Goal: Information Seeking & Learning: Learn about a topic

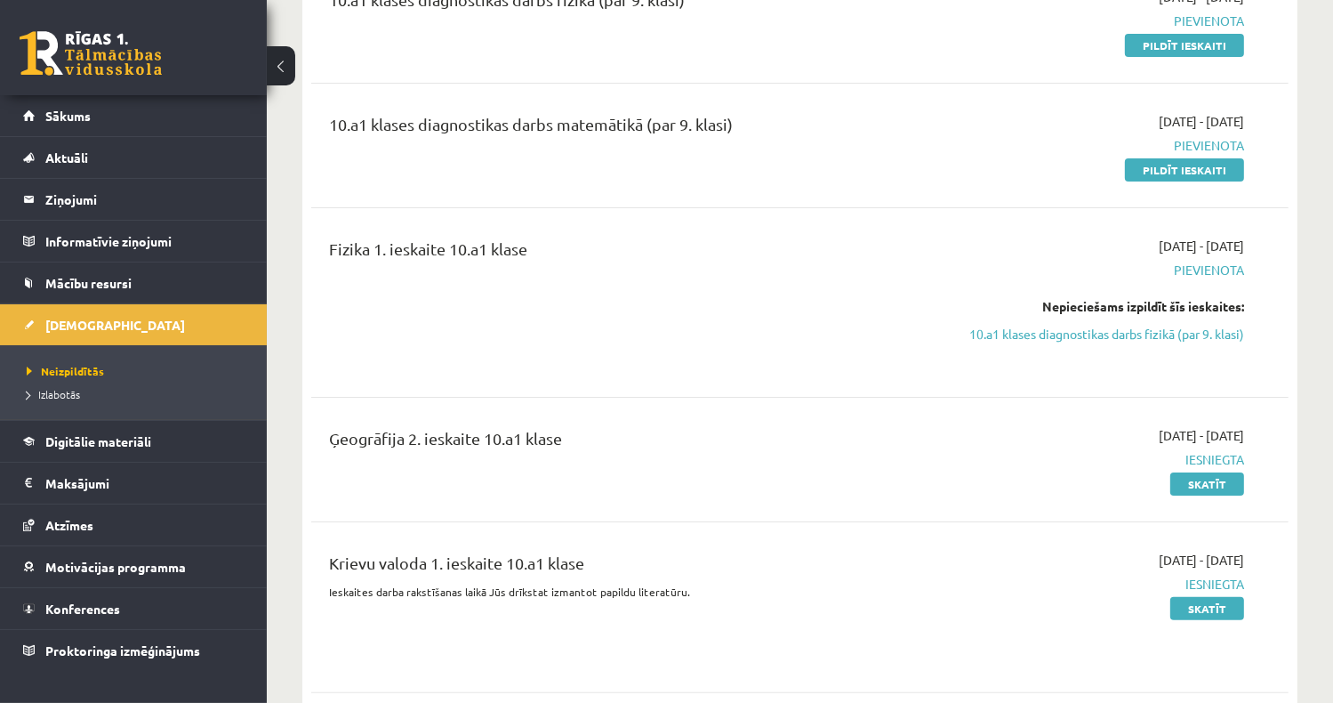
scroll to position [445, 0]
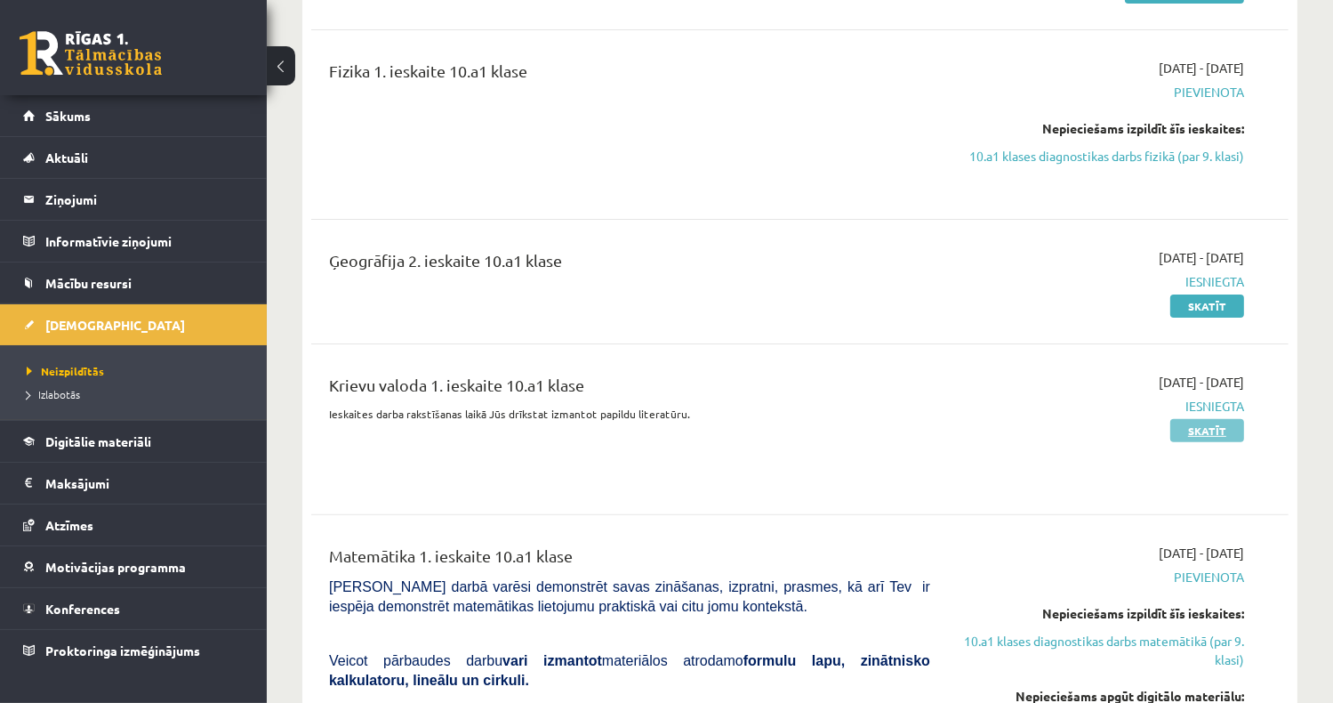
click at [1225, 425] on link "Skatīt" at bounding box center [1208, 430] width 74 height 23
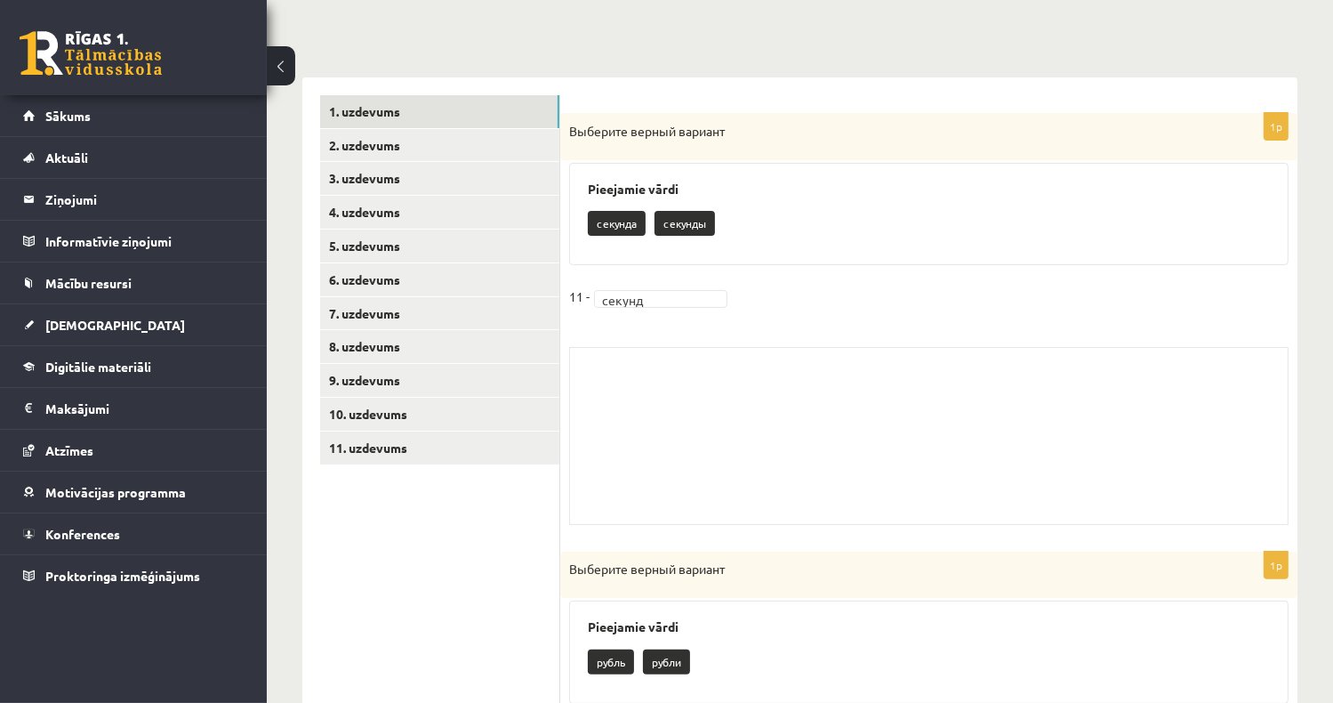
scroll to position [178, 0]
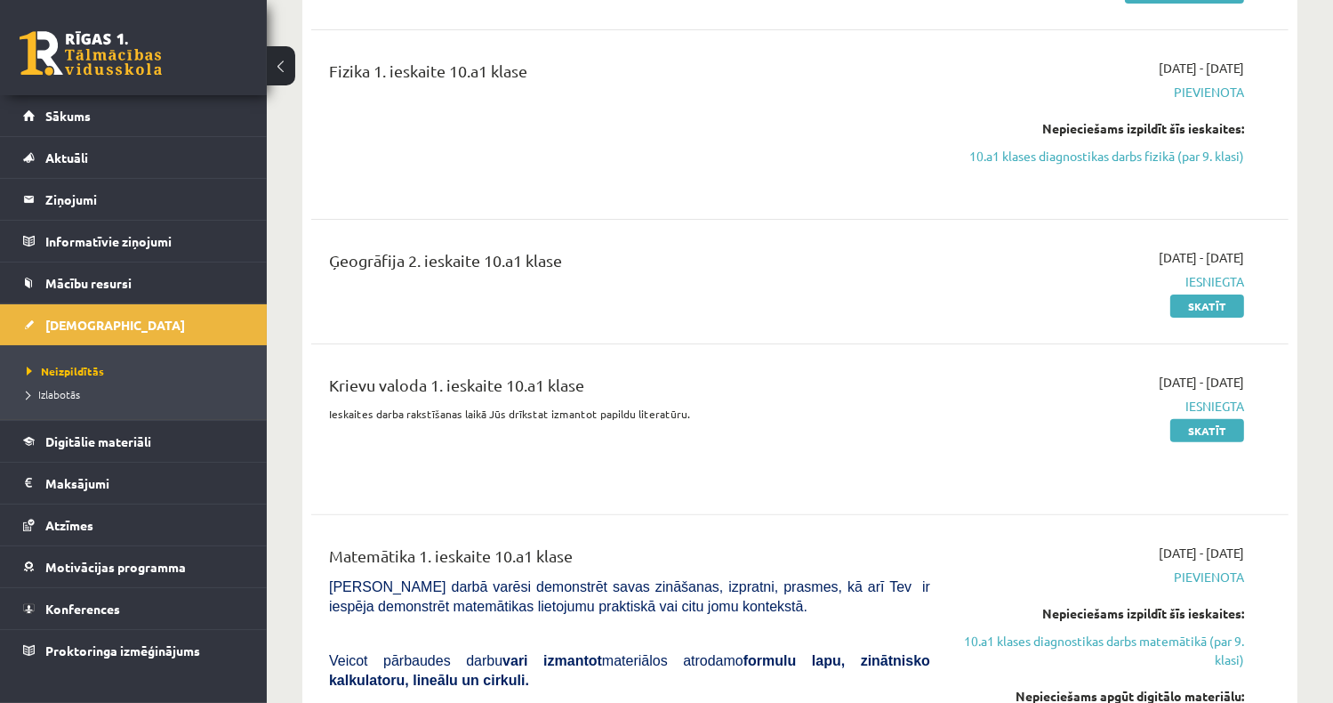
scroll to position [267, 0]
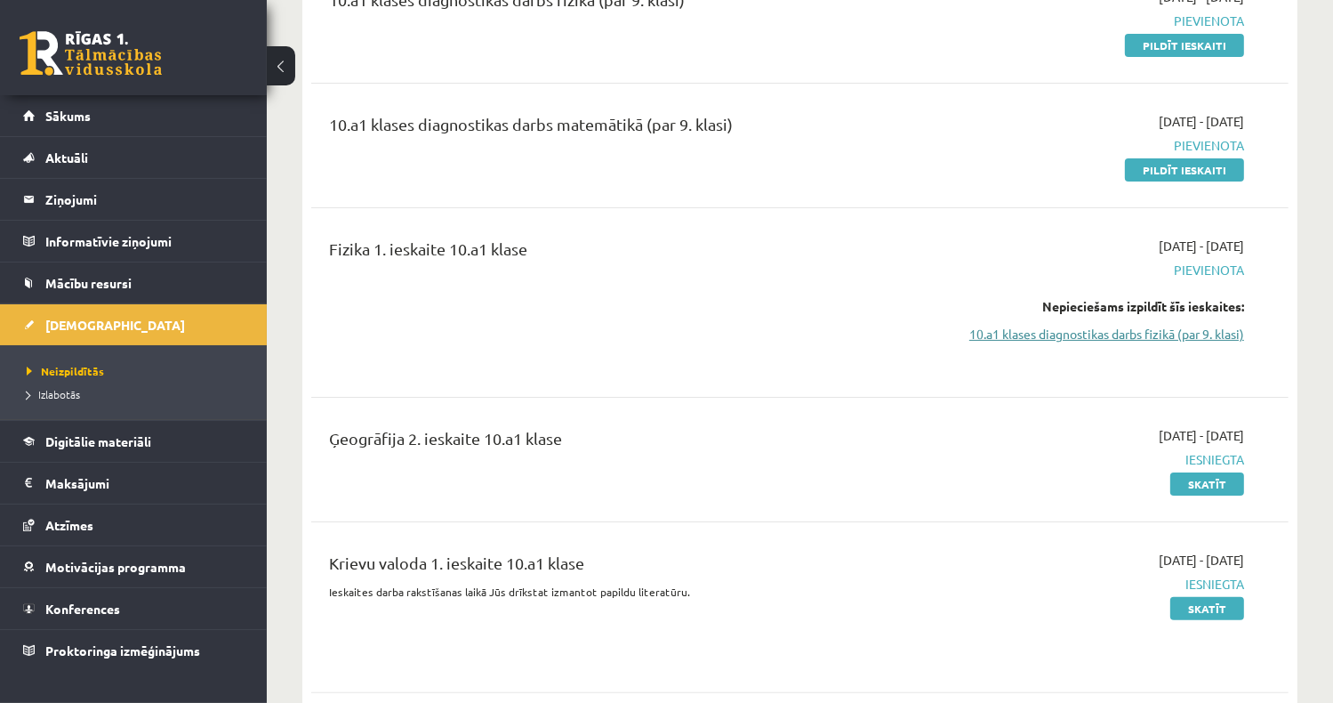
click at [1159, 335] on link "10.a1 klases diagnostikas darbs fizikā (par 9. klasi)" at bounding box center [1100, 334] width 287 height 19
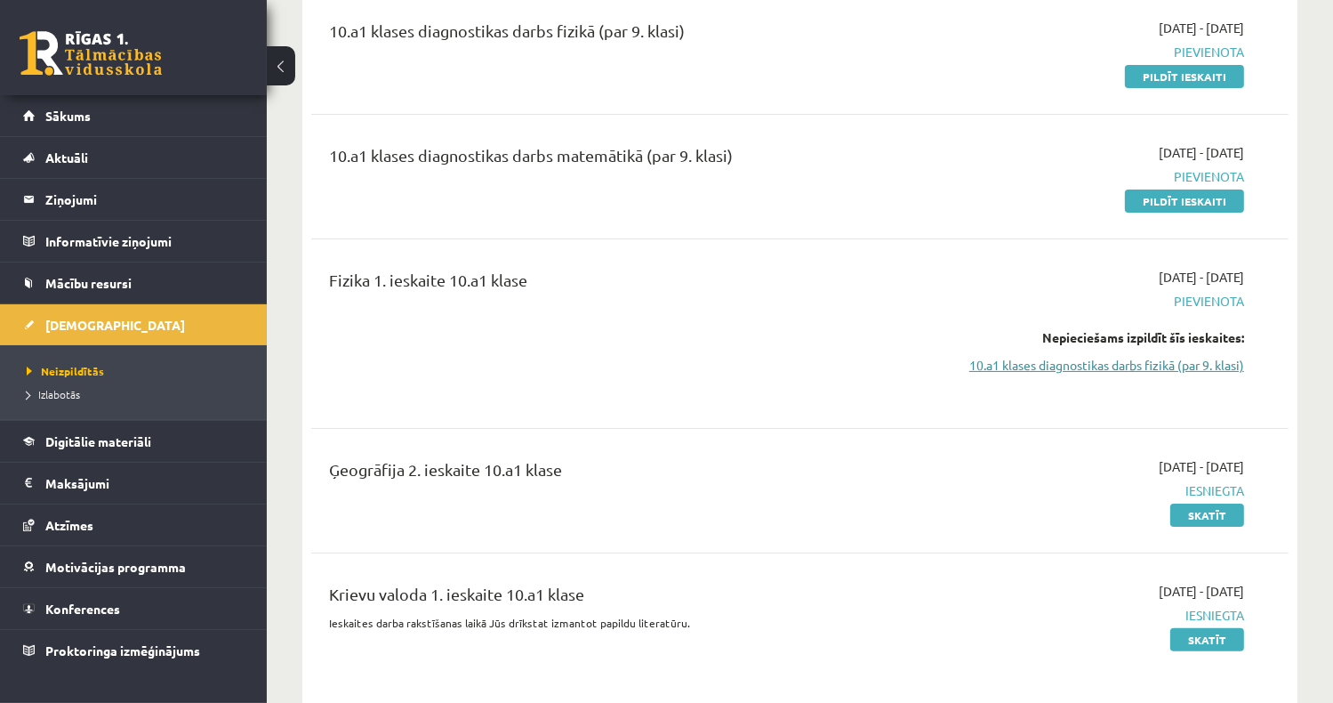
click at [1135, 369] on link "10.a1 klases diagnostikas darbs fizikā (par 9. klasi)" at bounding box center [1100, 365] width 287 height 19
click at [1145, 366] on link "10.a1 klases diagnostikas darbs fizikā (par 9. klasi)" at bounding box center [1100, 365] width 287 height 19
click at [457, 280] on div "Fizika 1. ieskaite 10.a1 klase" at bounding box center [629, 284] width 601 height 33
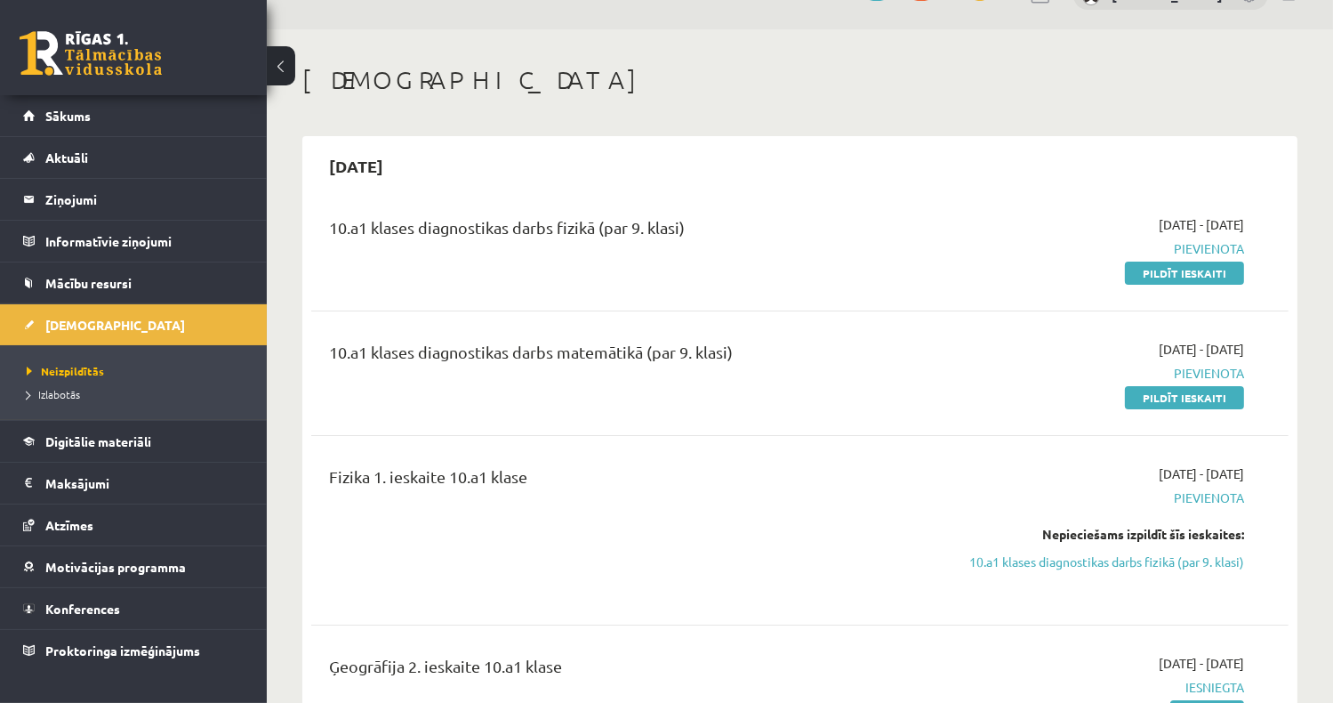
scroll to position [0, 0]
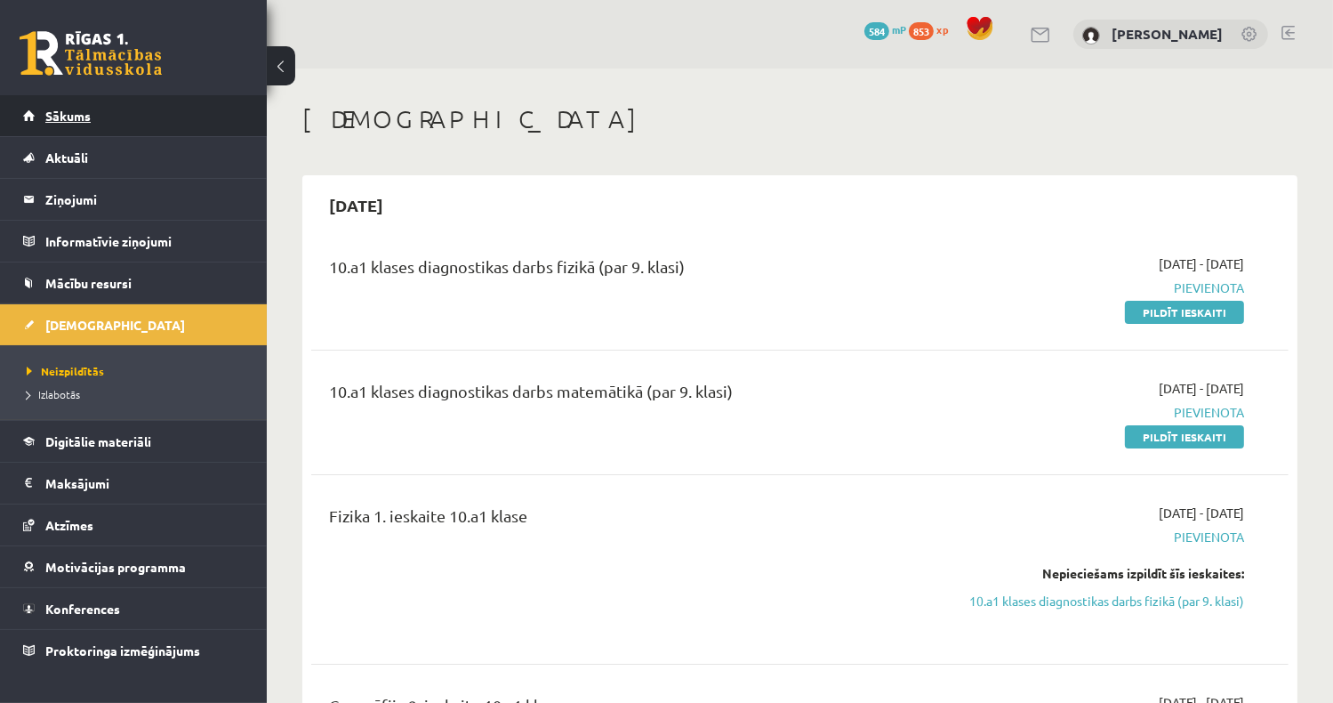
click at [98, 120] on link "Sākums" at bounding box center [133, 115] width 221 height 41
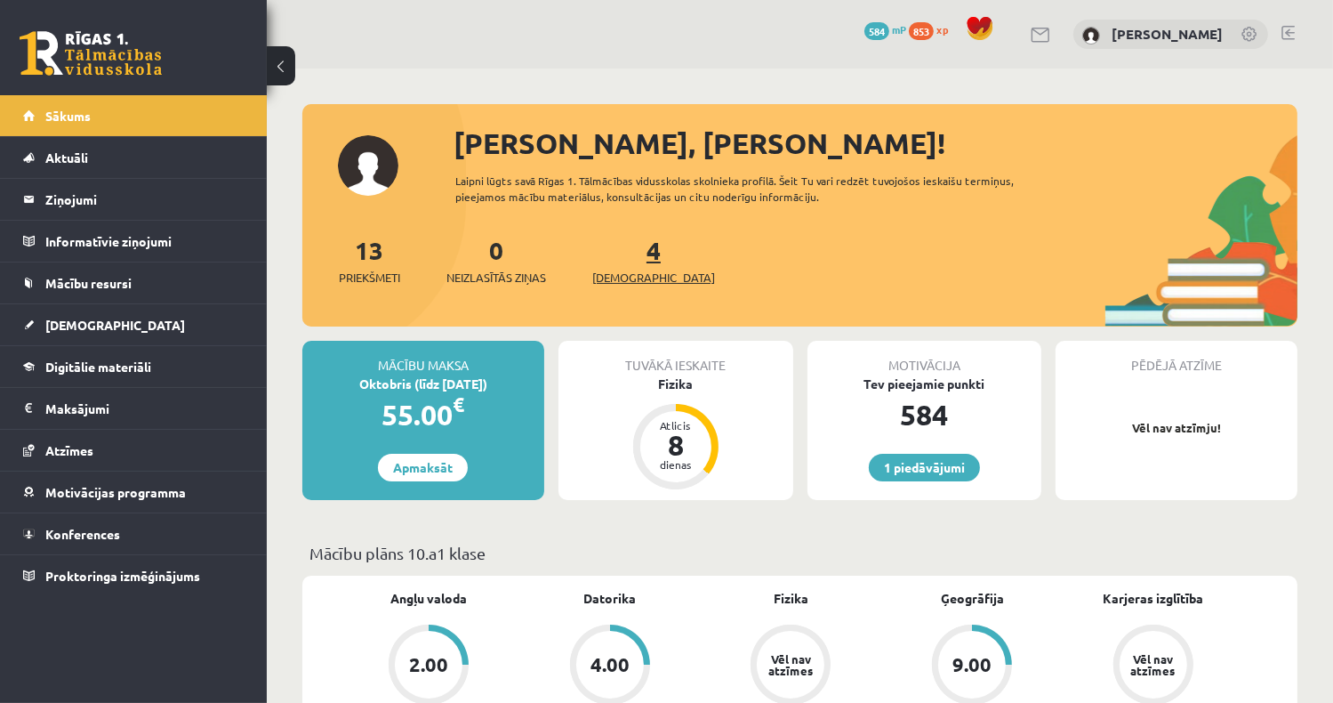
click at [623, 268] on div "4 Ieskaites" at bounding box center [653, 258] width 123 height 55
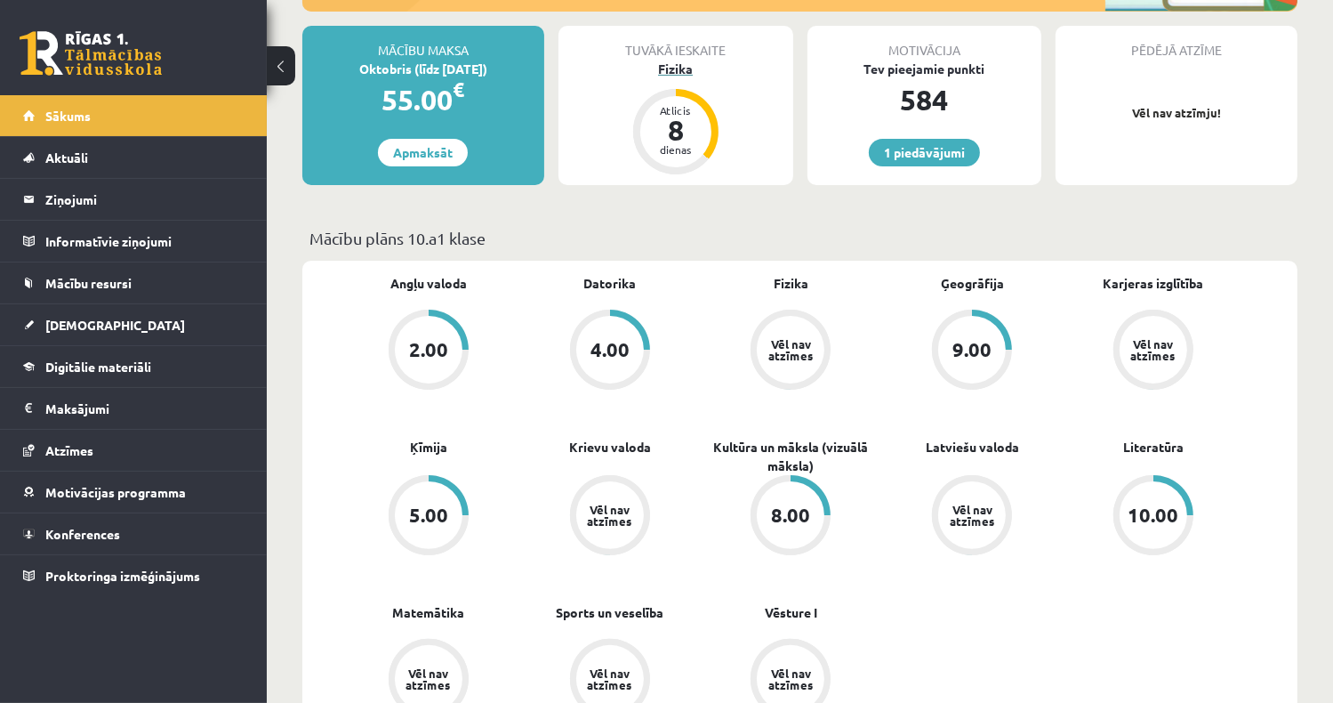
scroll to position [445, 0]
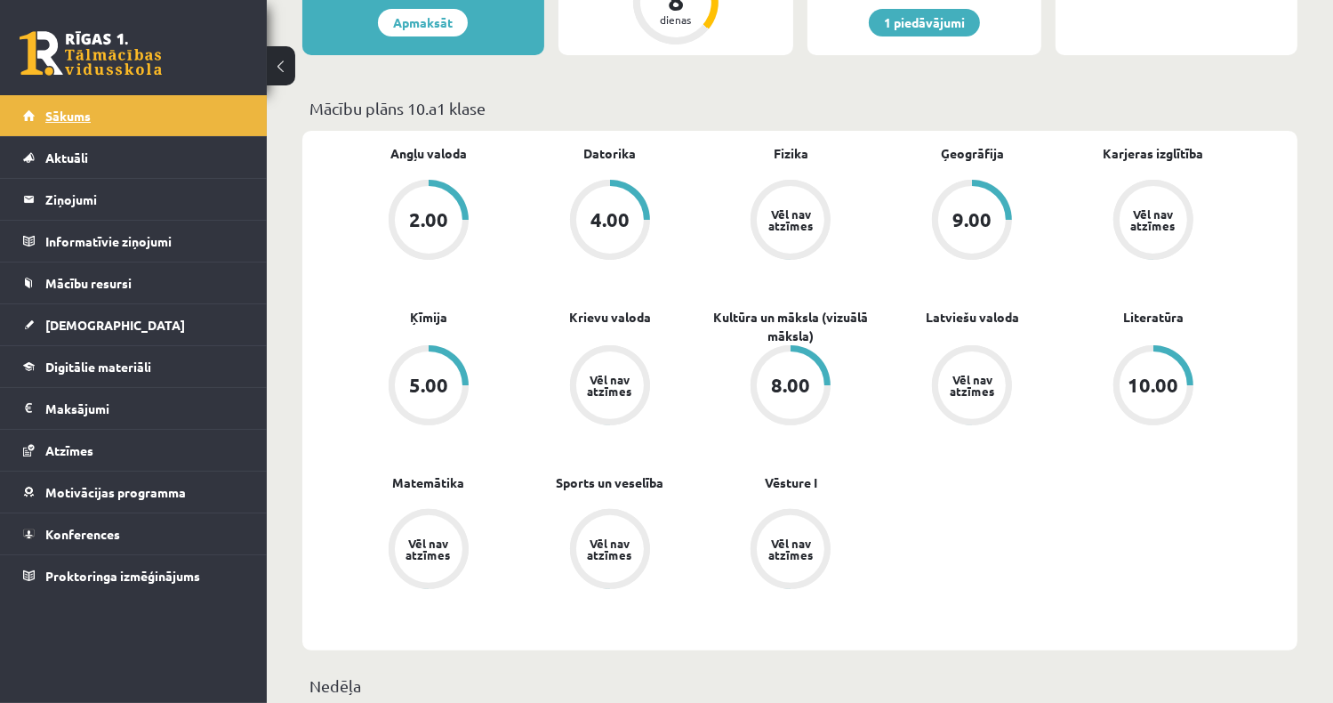
click at [108, 118] on link "Sākums" at bounding box center [133, 115] width 221 height 41
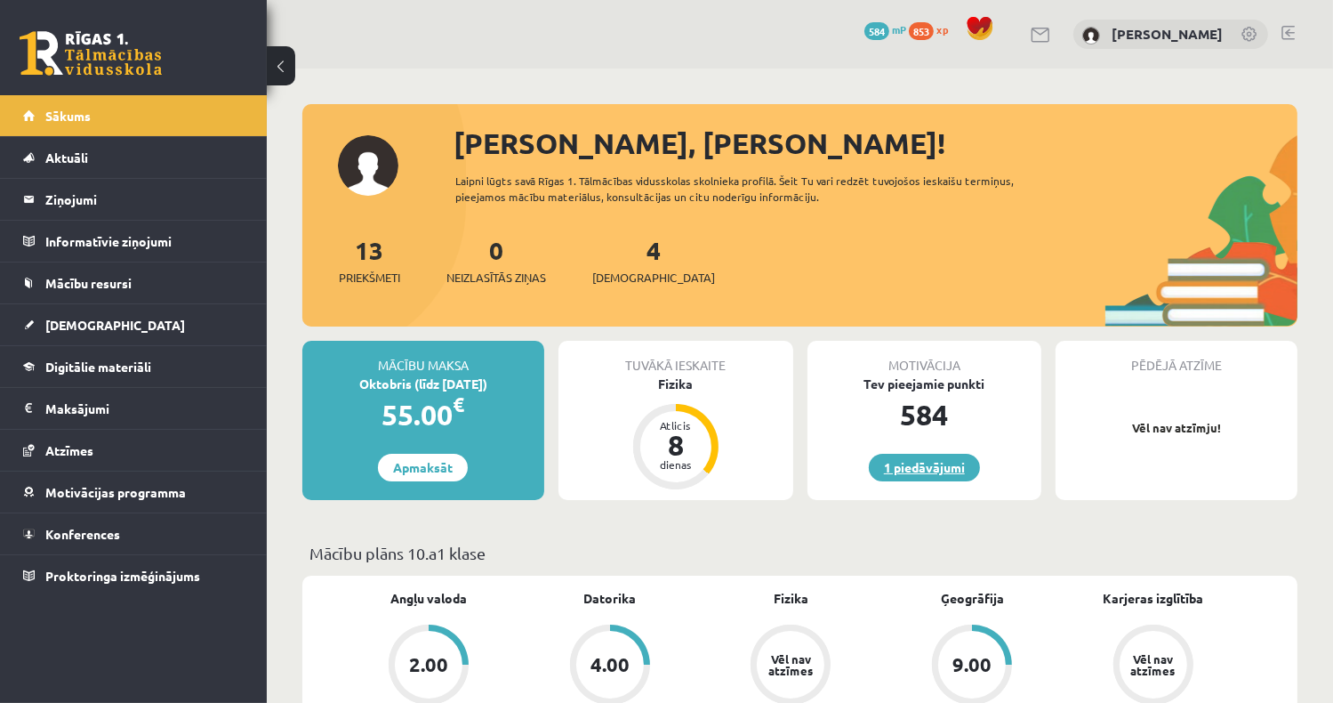
click at [929, 467] on link "1 piedāvājumi" at bounding box center [924, 468] width 111 height 28
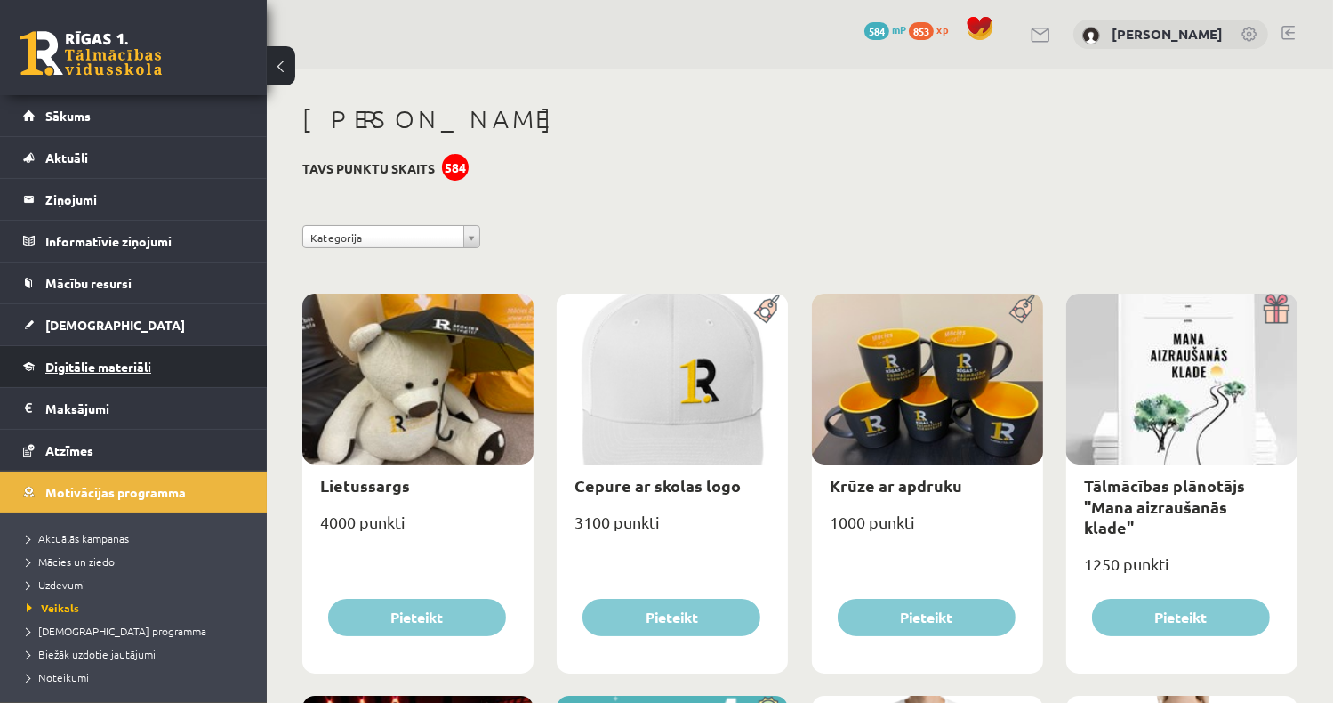
click at [143, 366] on span "Digitālie materiāli" at bounding box center [98, 366] width 106 height 16
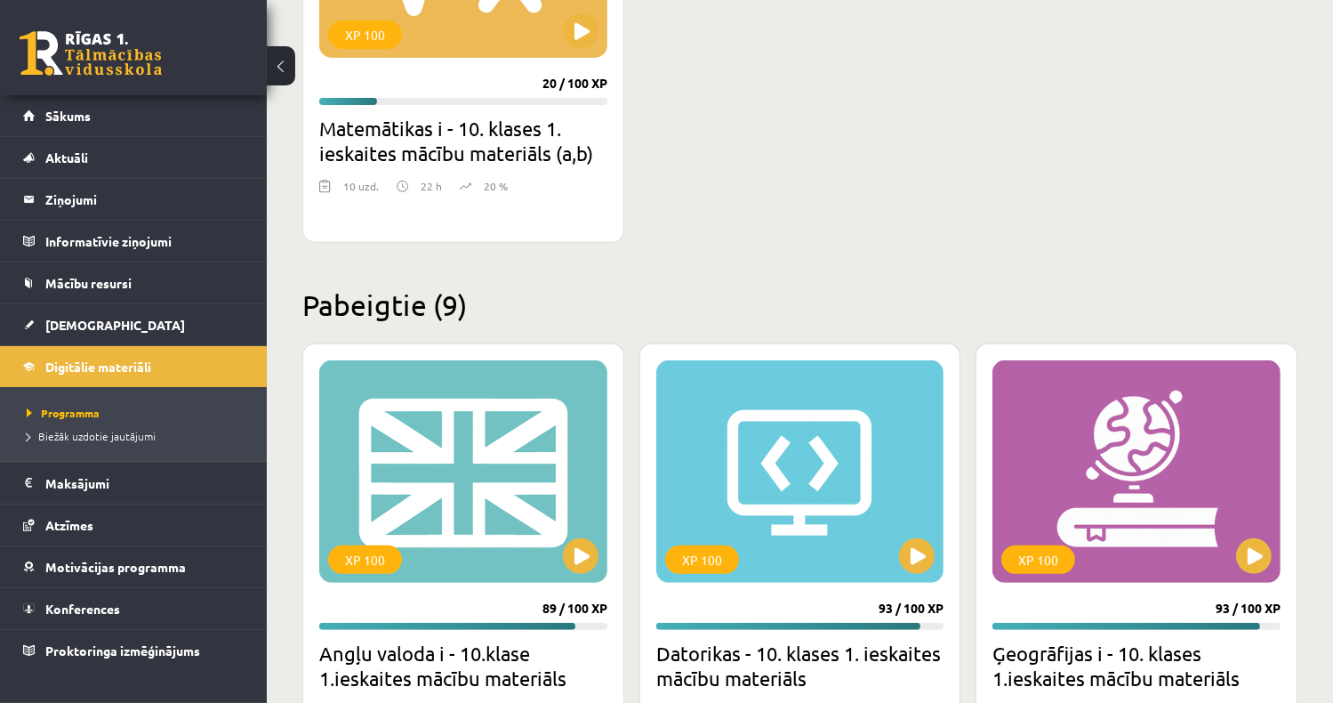
scroll to position [623, 0]
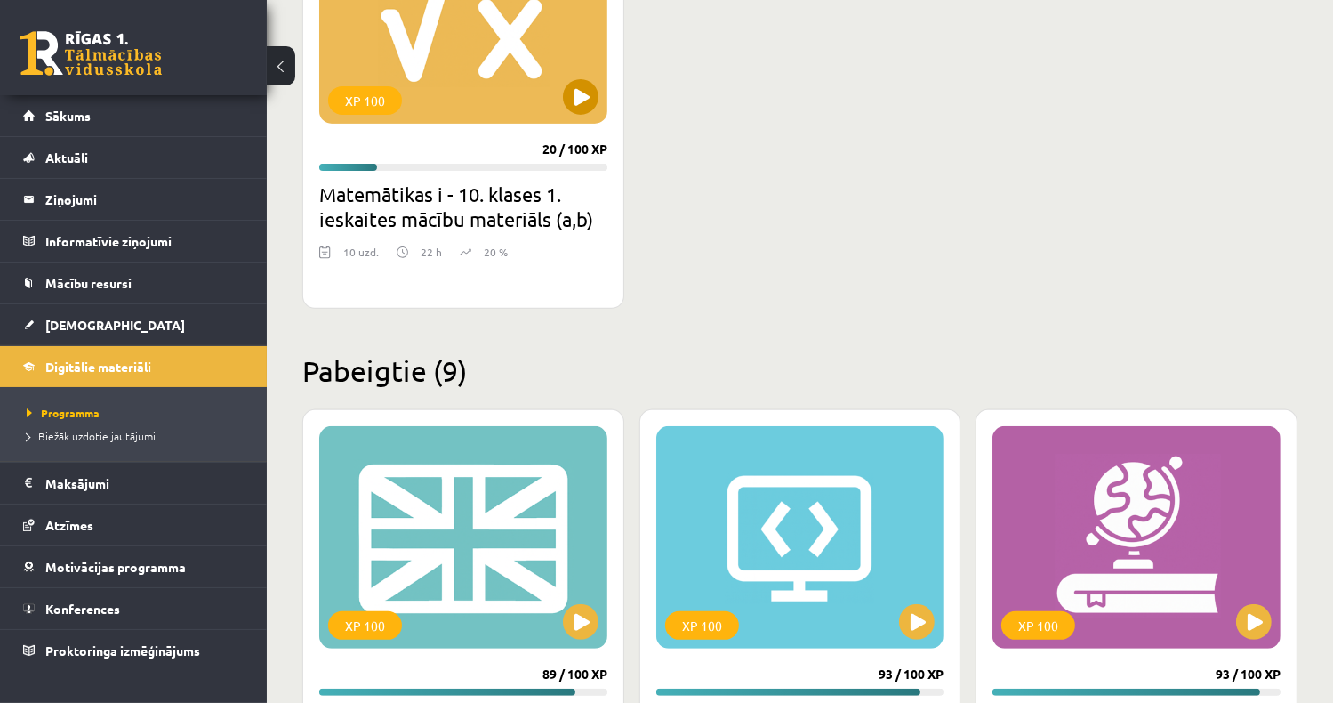
click at [508, 108] on div "XP 100" at bounding box center [463, 12] width 288 height 222
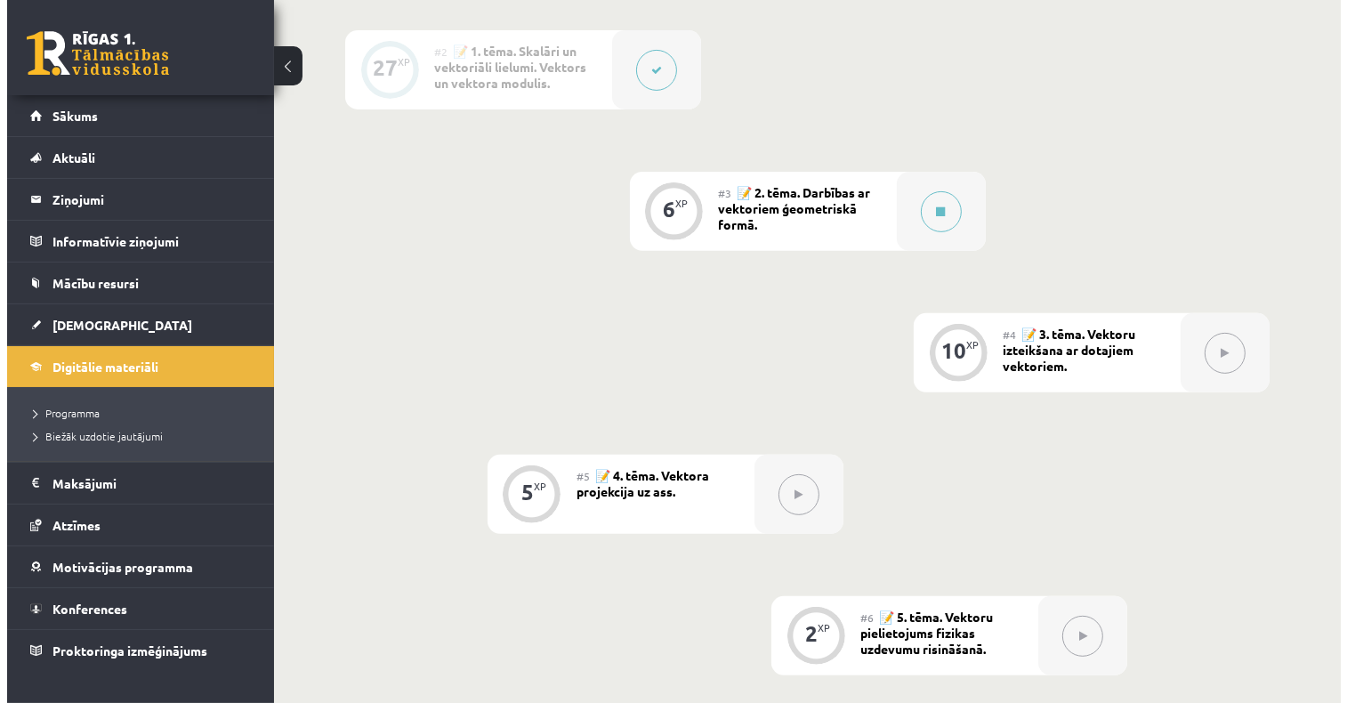
scroll to position [712, 0]
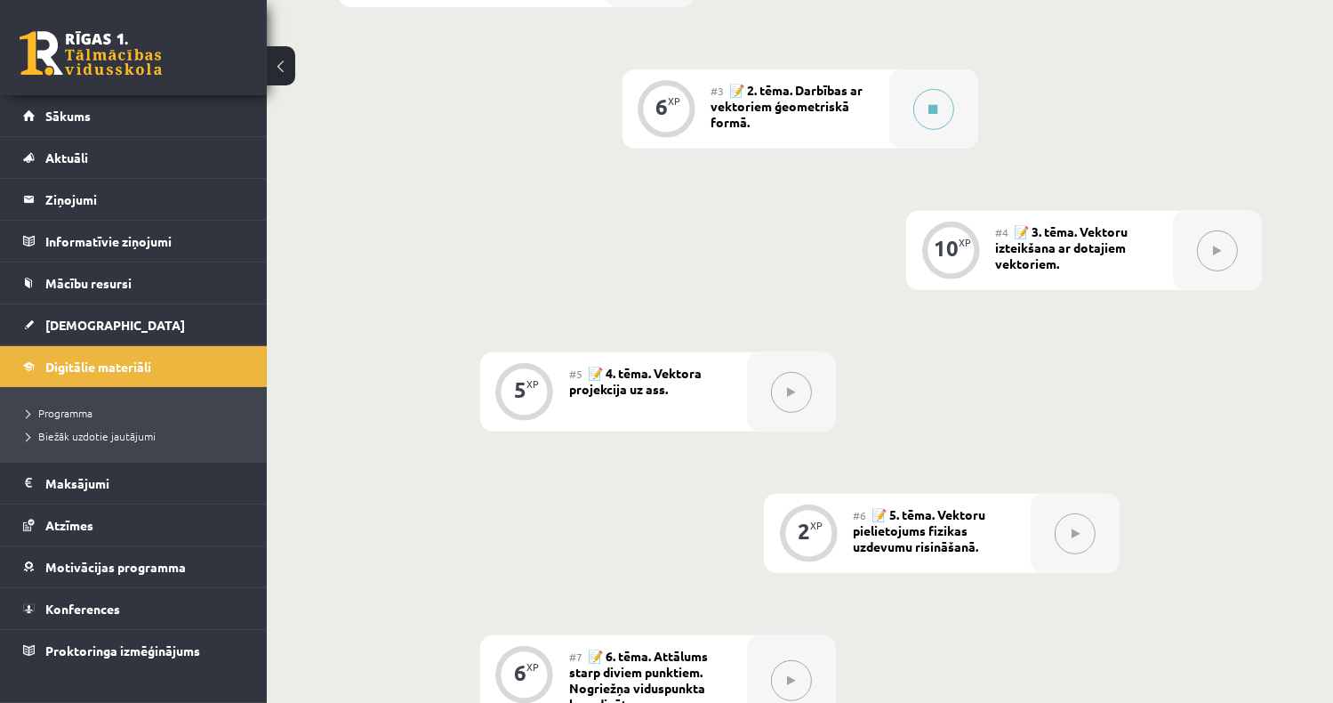
click at [843, 113] on div "#3 📝 2. tēma. Darbības ar vektoriem ģeometriskā formā." at bounding box center [801, 108] width 178 height 79
click at [925, 100] on button at bounding box center [934, 109] width 41 height 41
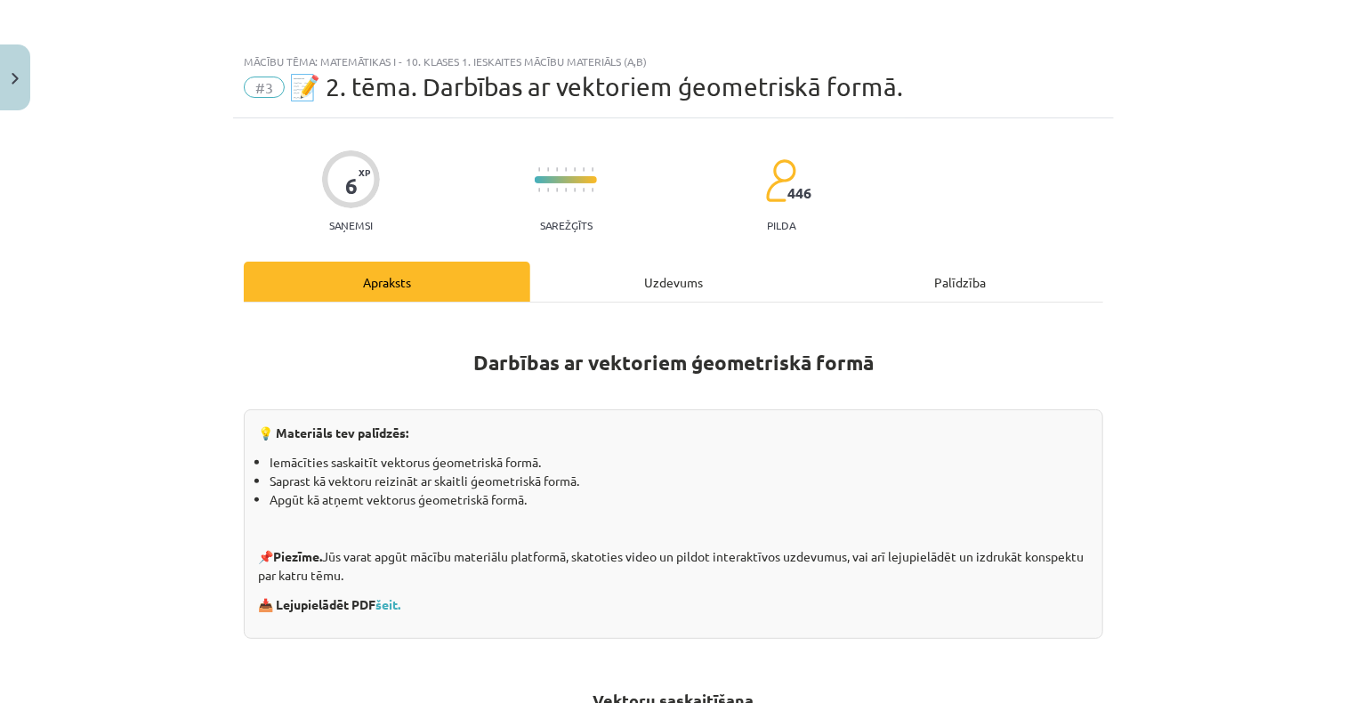
click at [662, 278] on div "Uzdevums" at bounding box center [673, 282] width 286 height 40
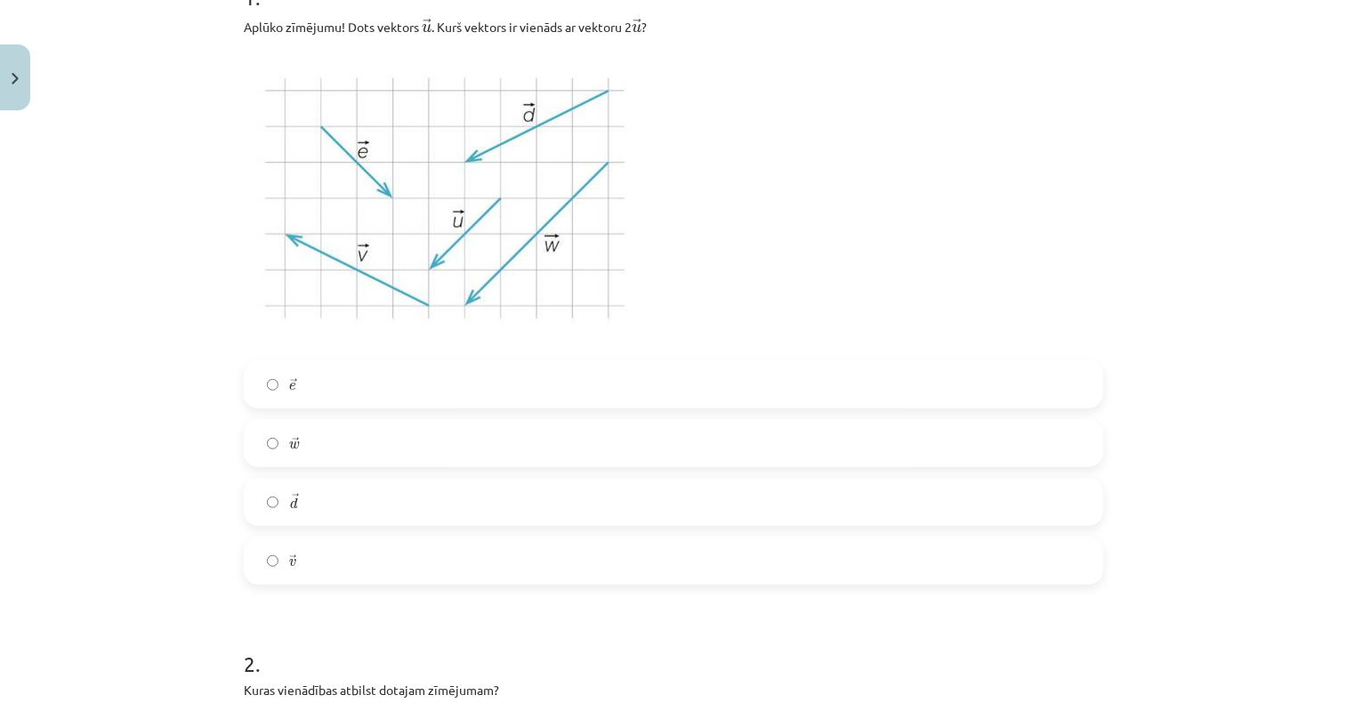
scroll to position [489, 0]
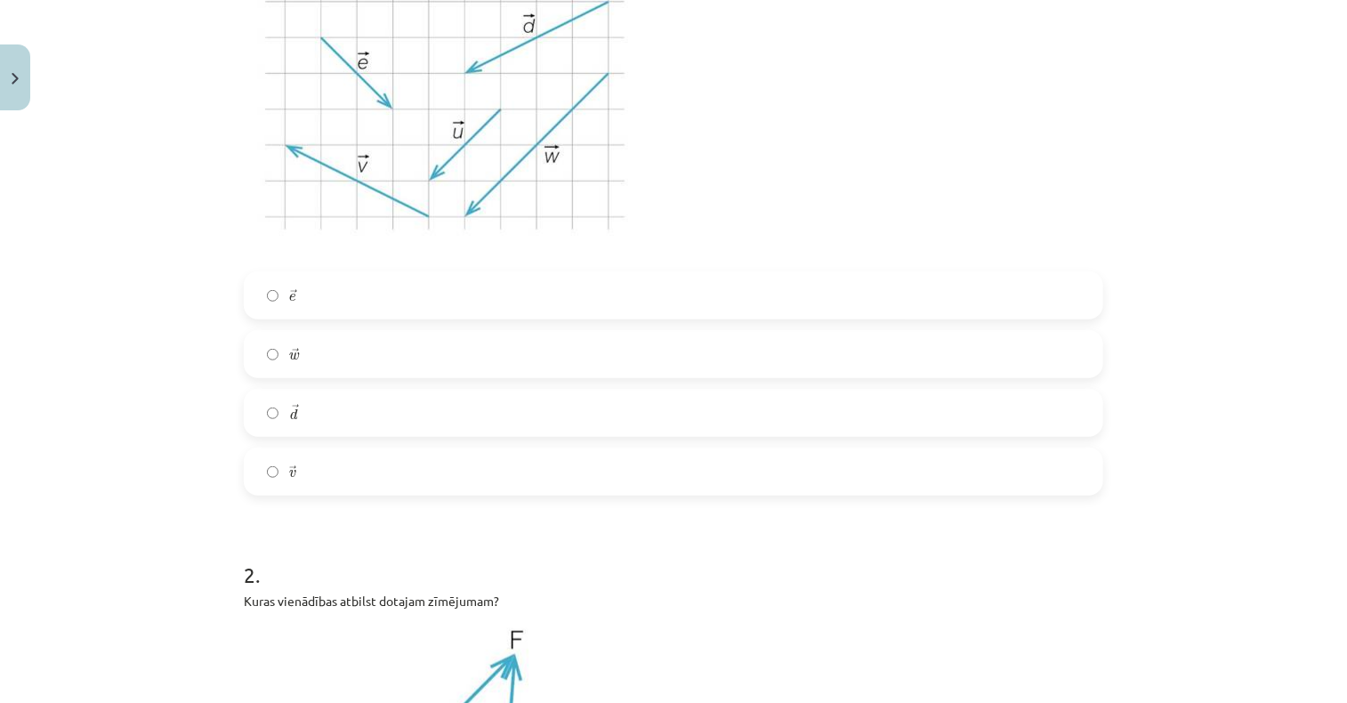
click at [347, 358] on label "→ w w →" at bounding box center [674, 354] width 856 height 44
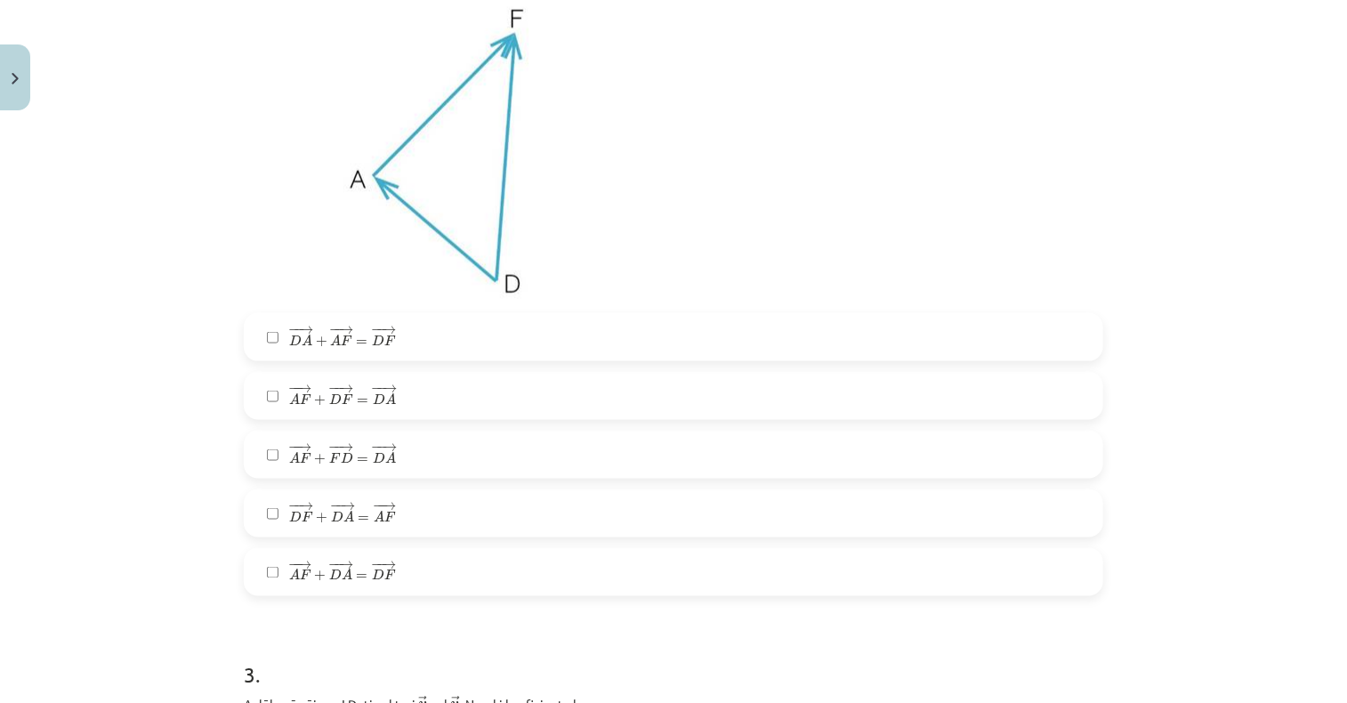
scroll to position [1112, 0]
click at [321, 340] on span "− − → D A + − − → A F = − − → D F" at bounding box center [342, 334] width 107 height 21
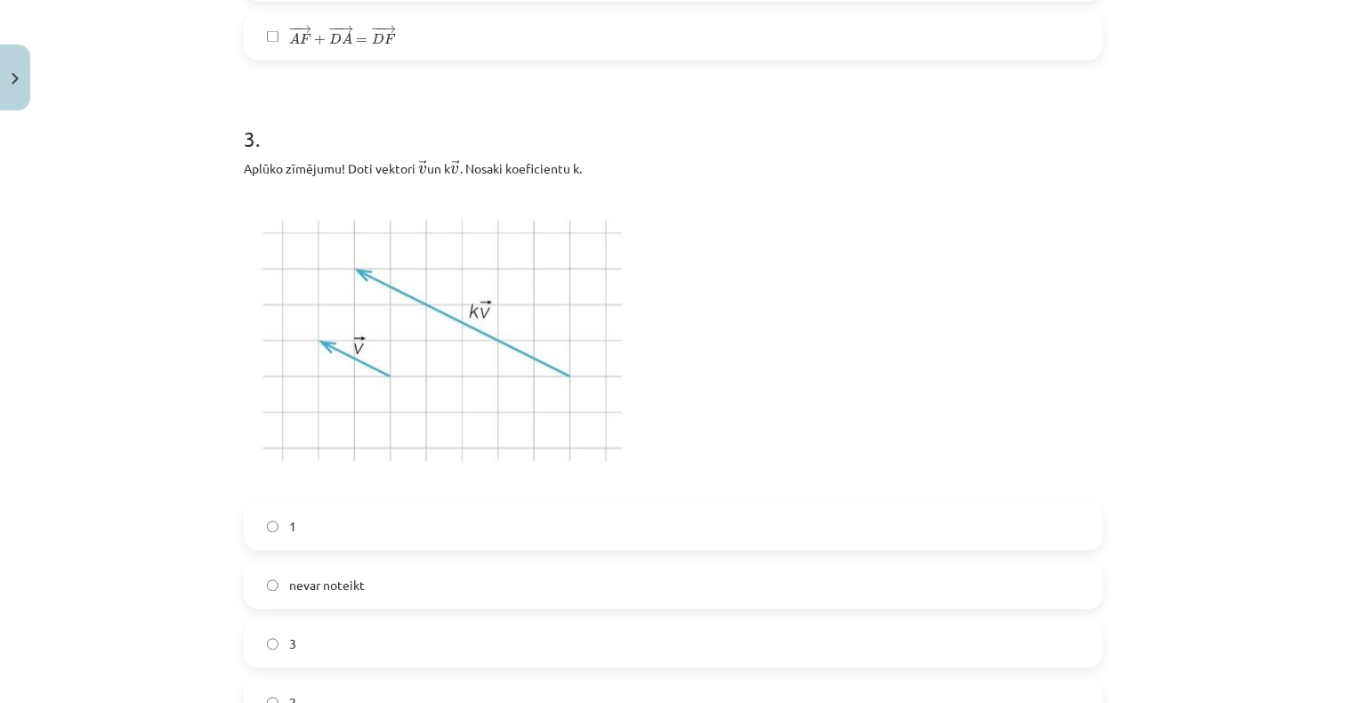
scroll to position [1735, 0]
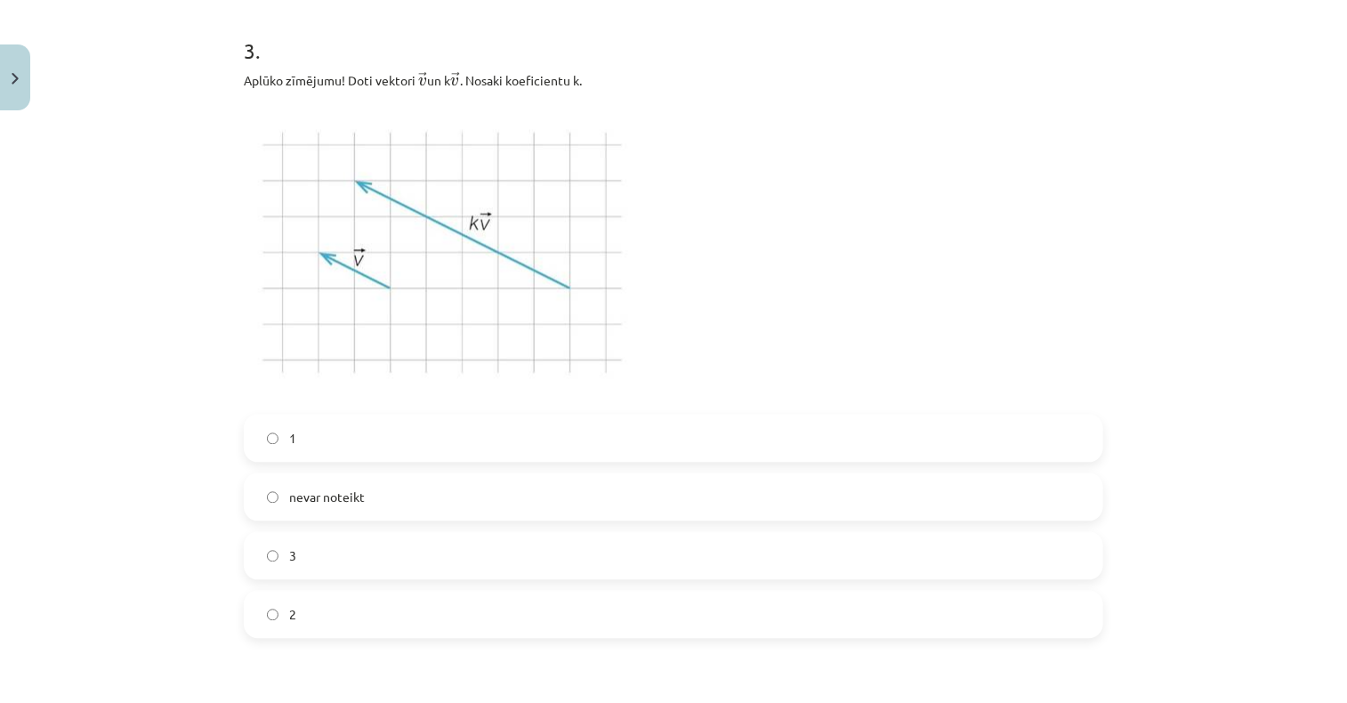
click at [340, 562] on label "3" at bounding box center [674, 555] width 856 height 44
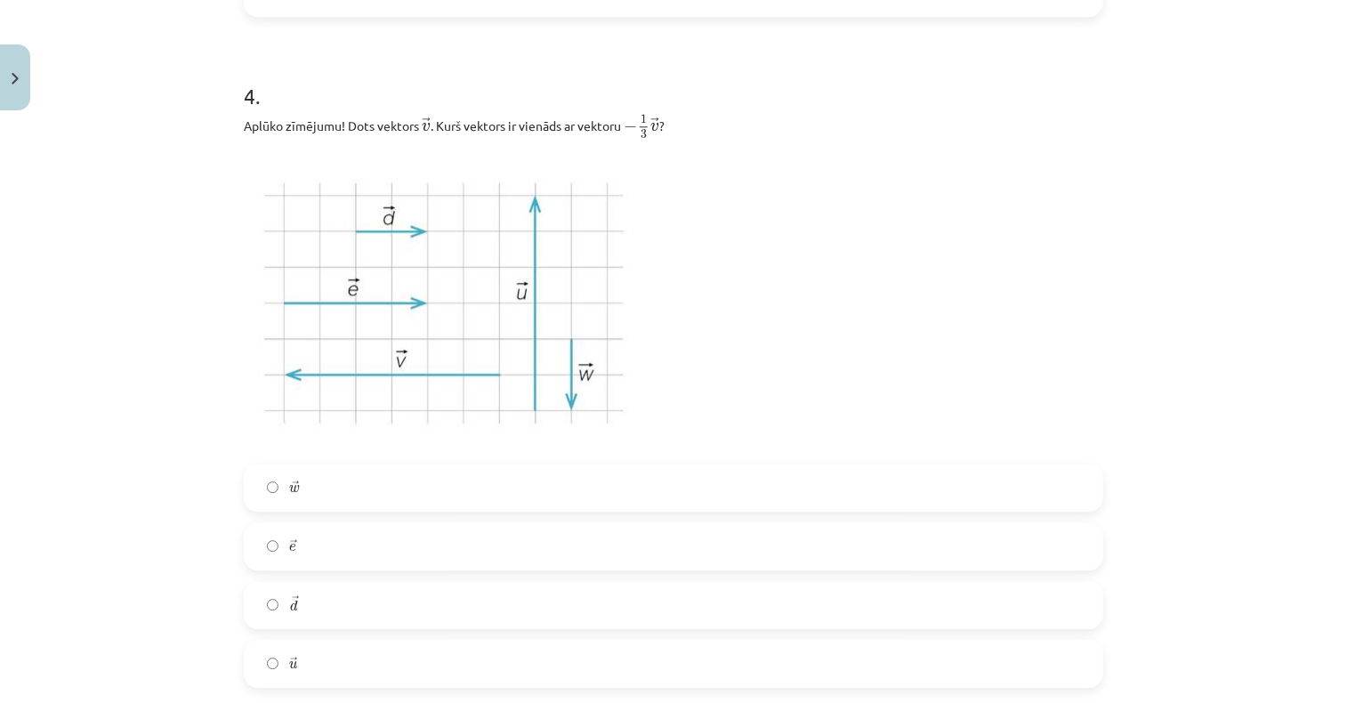
scroll to position [2444, 0]
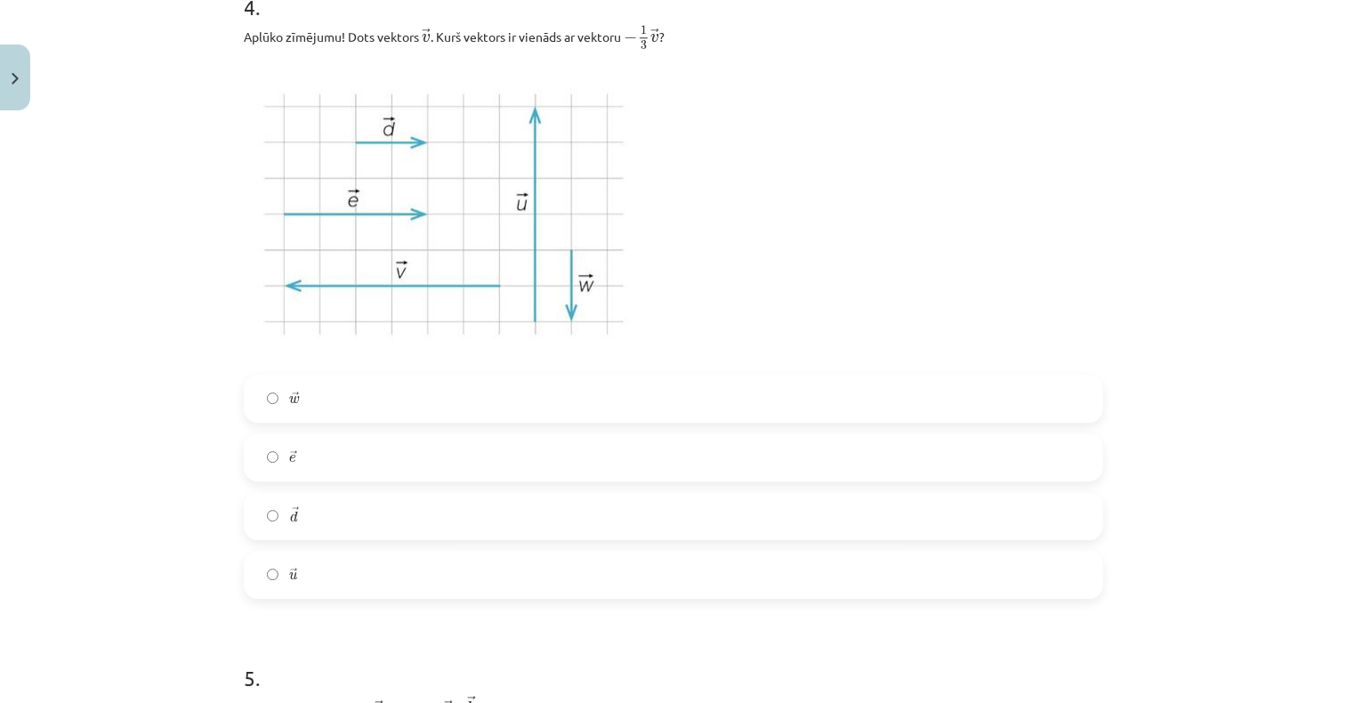
click at [317, 442] on label "→ e e →" at bounding box center [674, 457] width 856 height 44
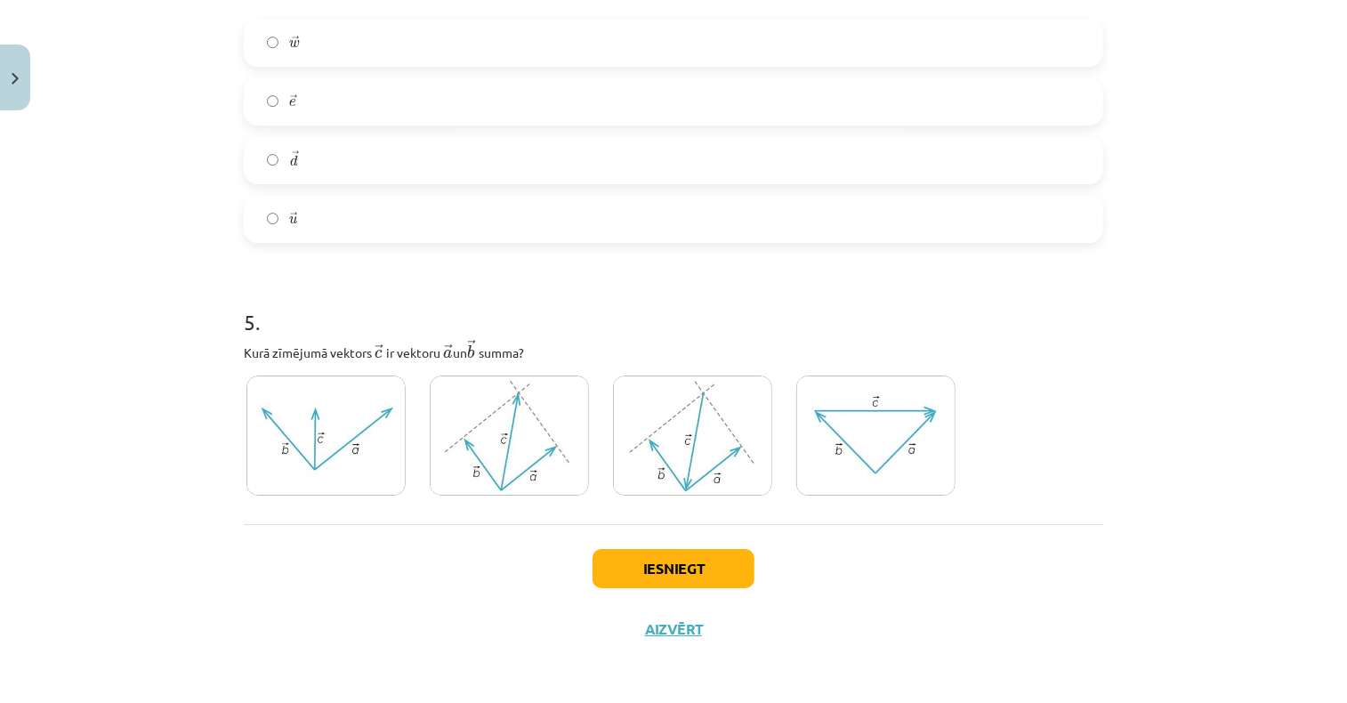
click at [509, 436] on img at bounding box center [509, 435] width 159 height 120
click at [651, 573] on button "Iesniegt" at bounding box center [673, 568] width 162 height 39
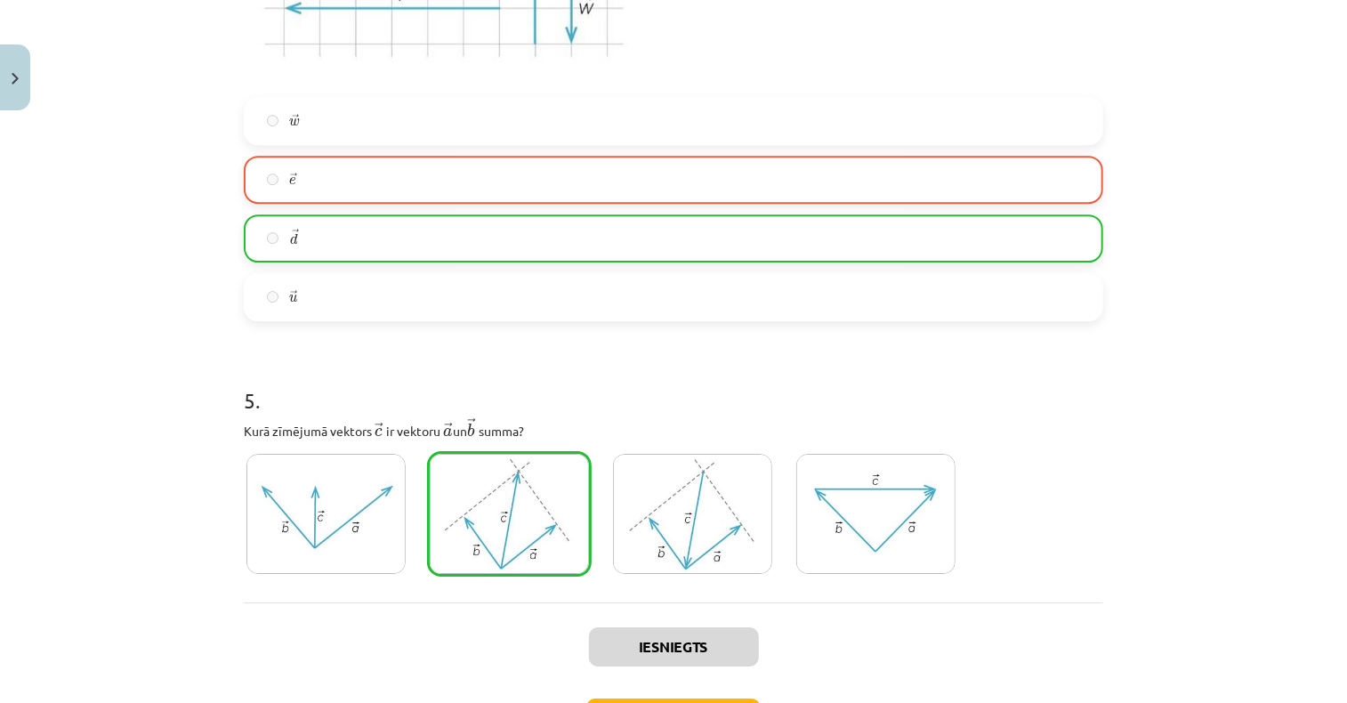
scroll to position [2856, 0]
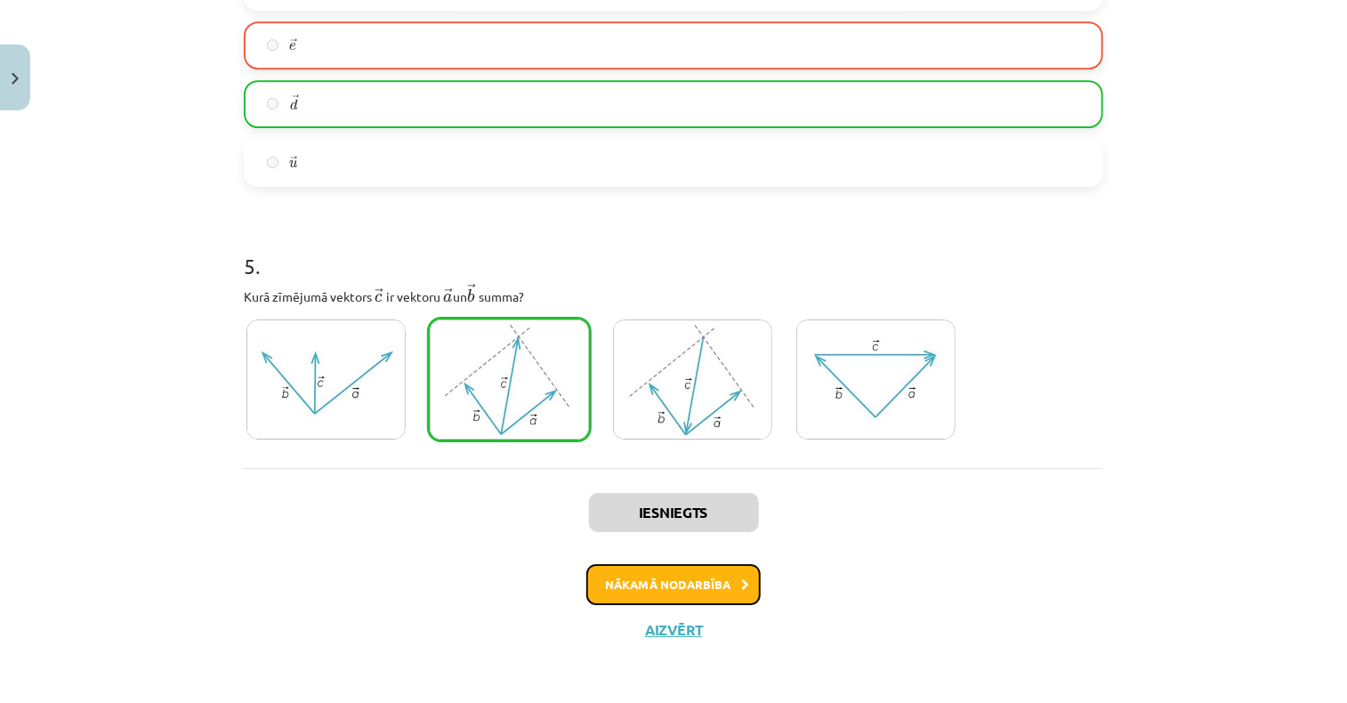
click at [644, 584] on button "Nākamā nodarbība" at bounding box center [673, 584] width 174 height 41
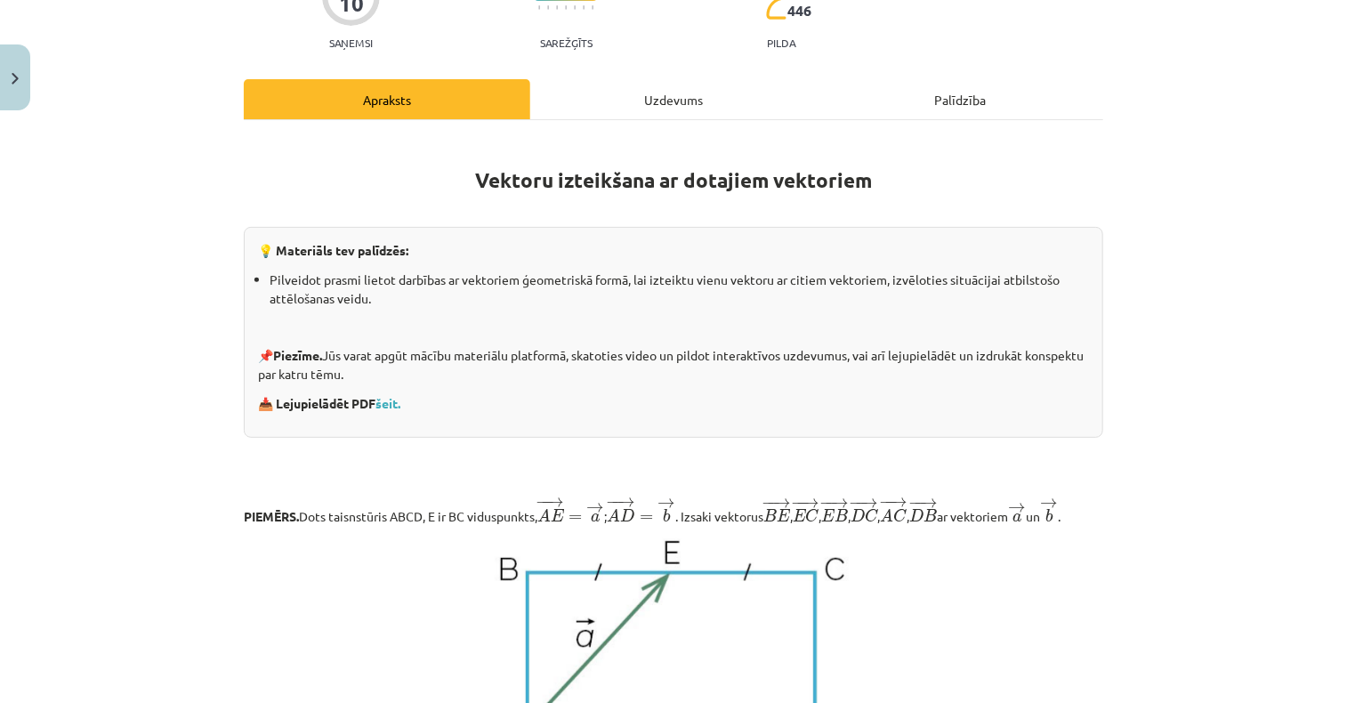
scroll to position [0, 0]
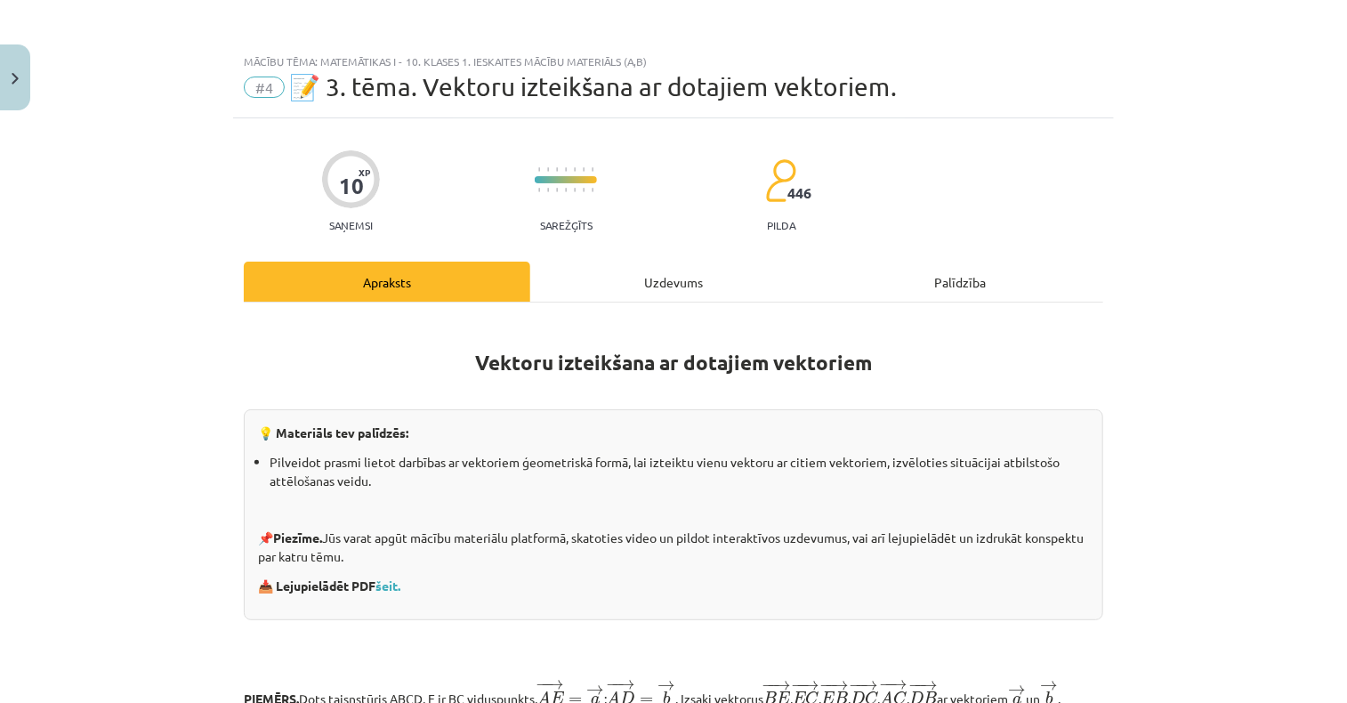
click at [671, 275] on div "Uzdevums" at bounding box center [673, 282] width 286 height 40
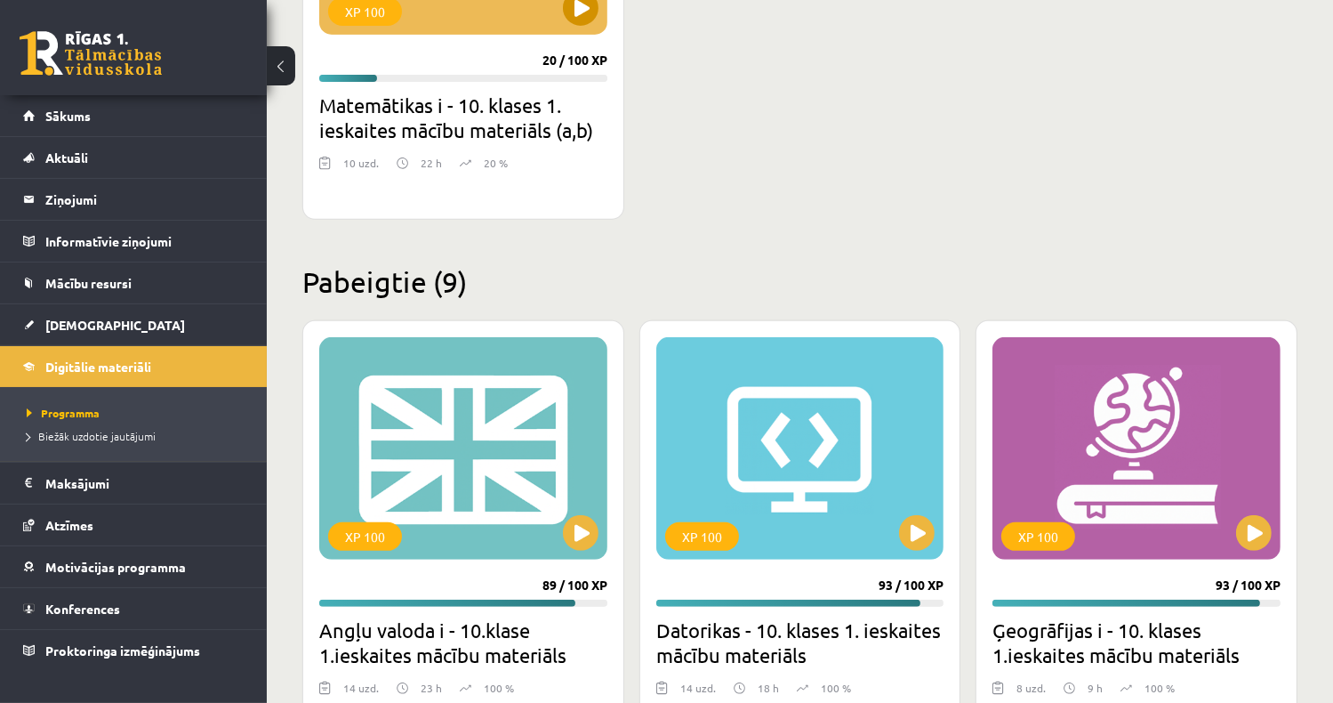
scroll to position [534, 0]
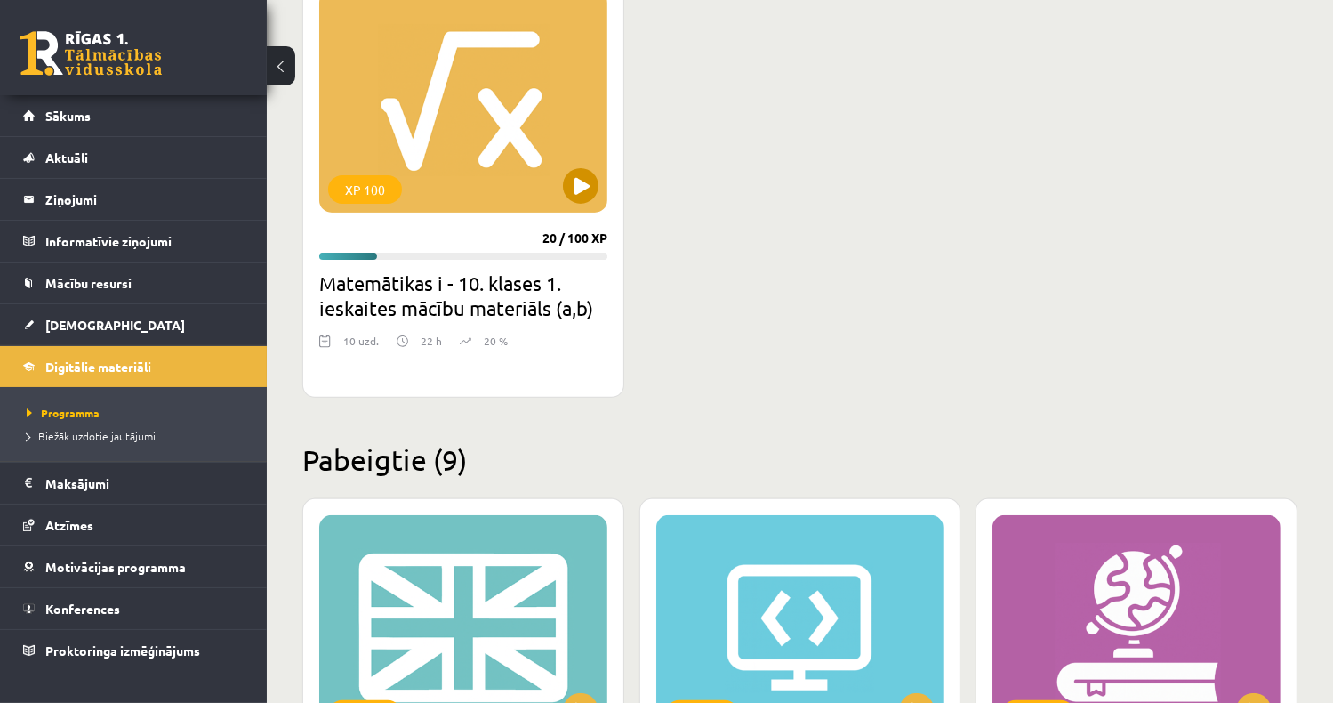
click at [484, 137] on div "XP 100" at bounding box center [463, 101] width 288 height 222
click at [455, 114] on div "XP 100" at bounding box center [463, 101] width 288 height 222
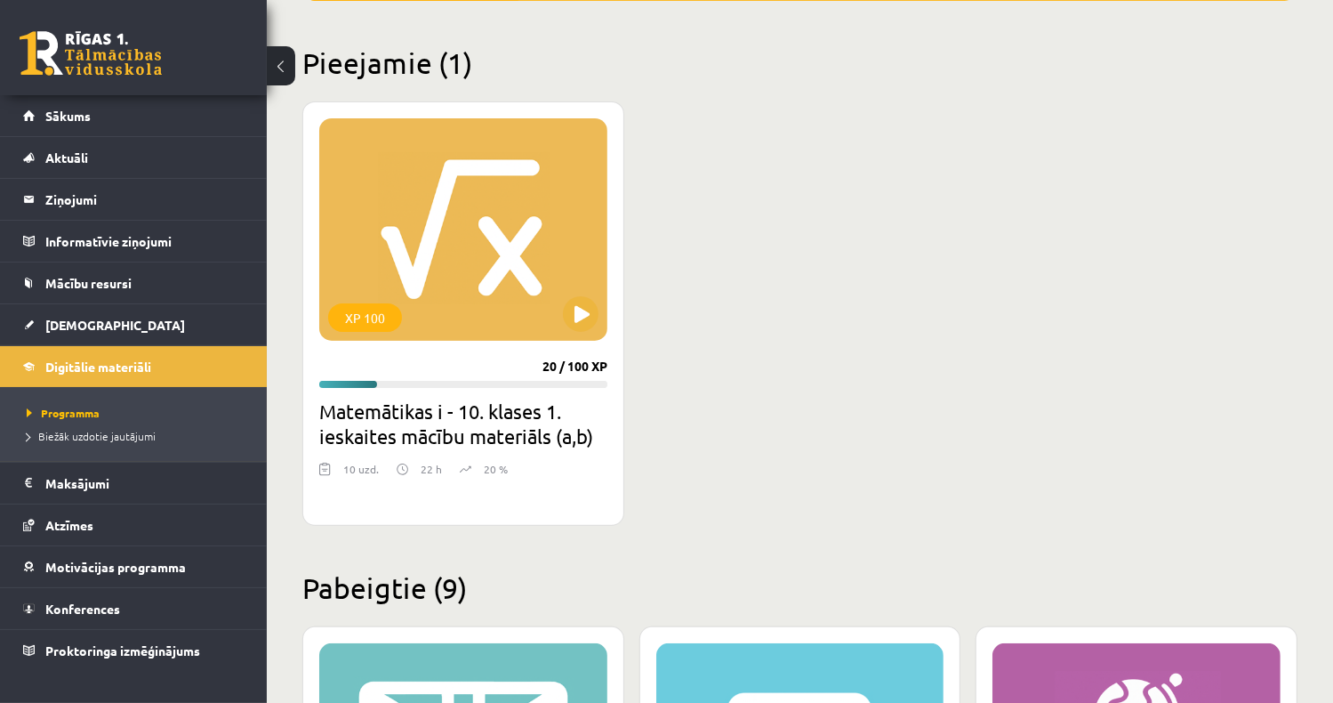
scroll to position [267, 0]
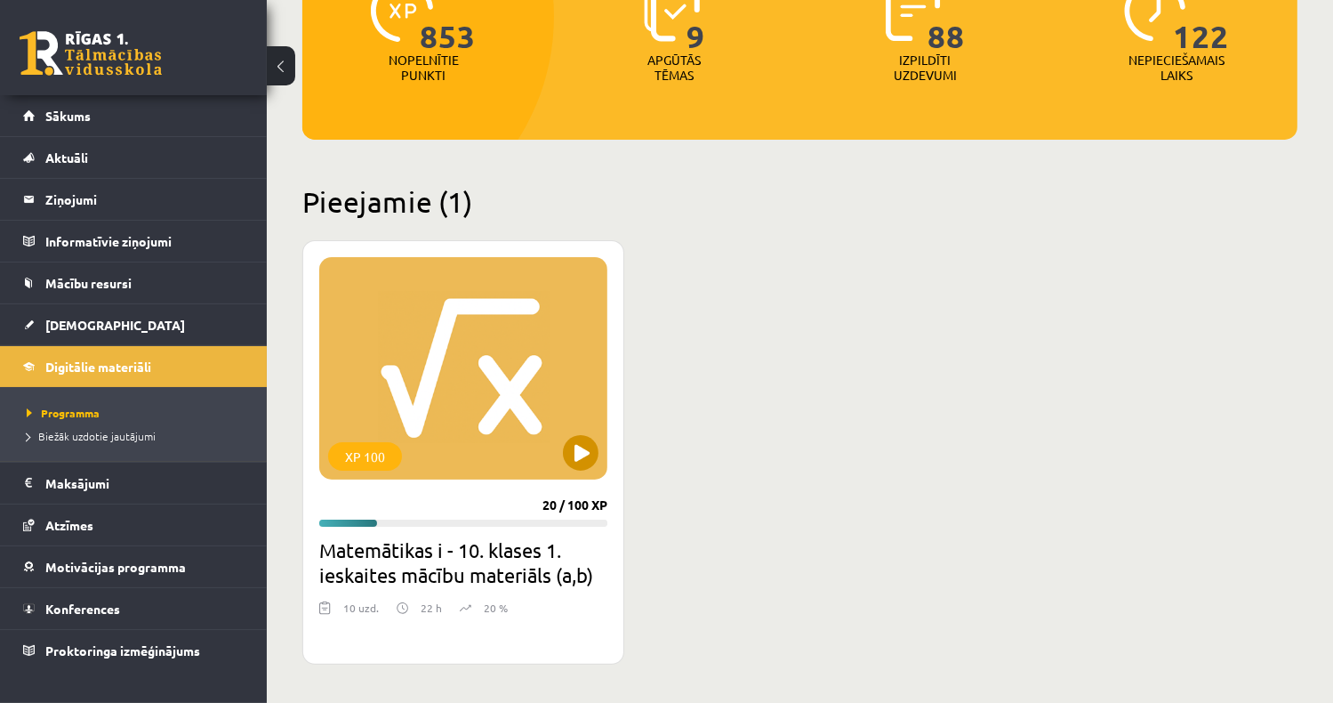
click at [441, 383] on div "XP 100" at bounding box center [463, 368] width 288 height 222
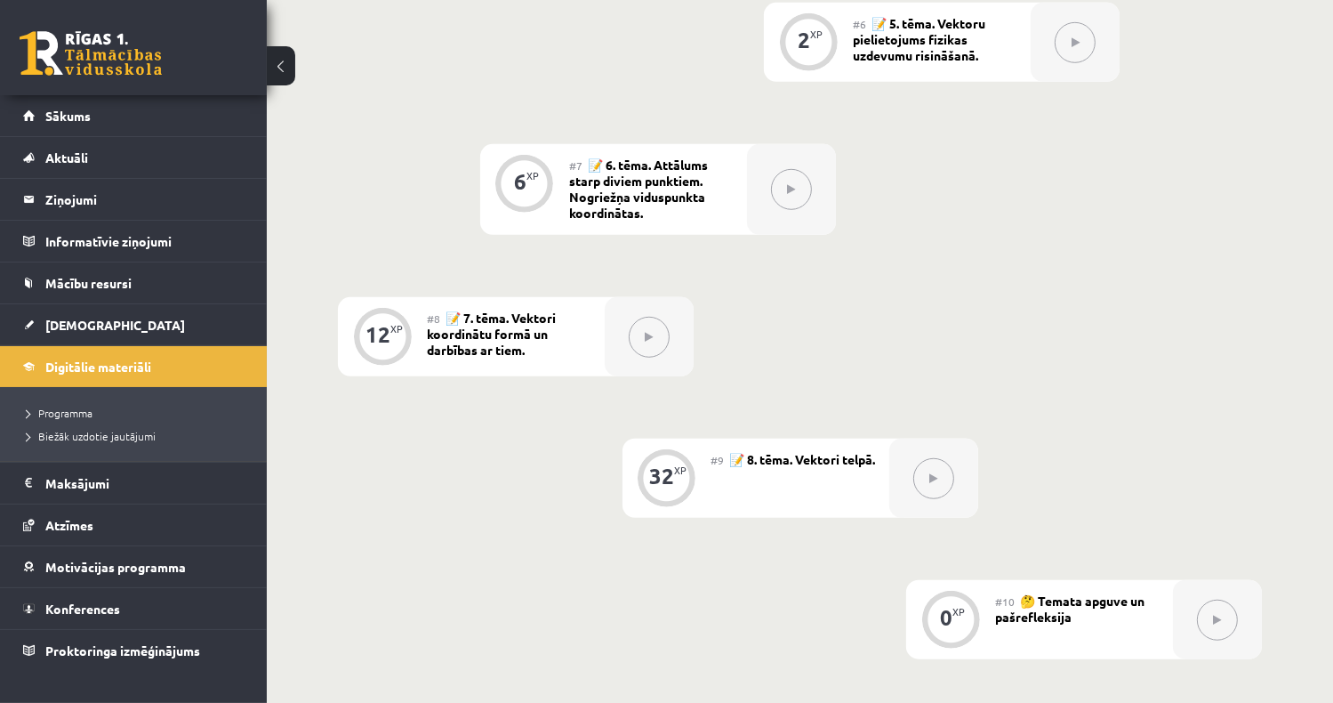
scroll to position [936, 0]
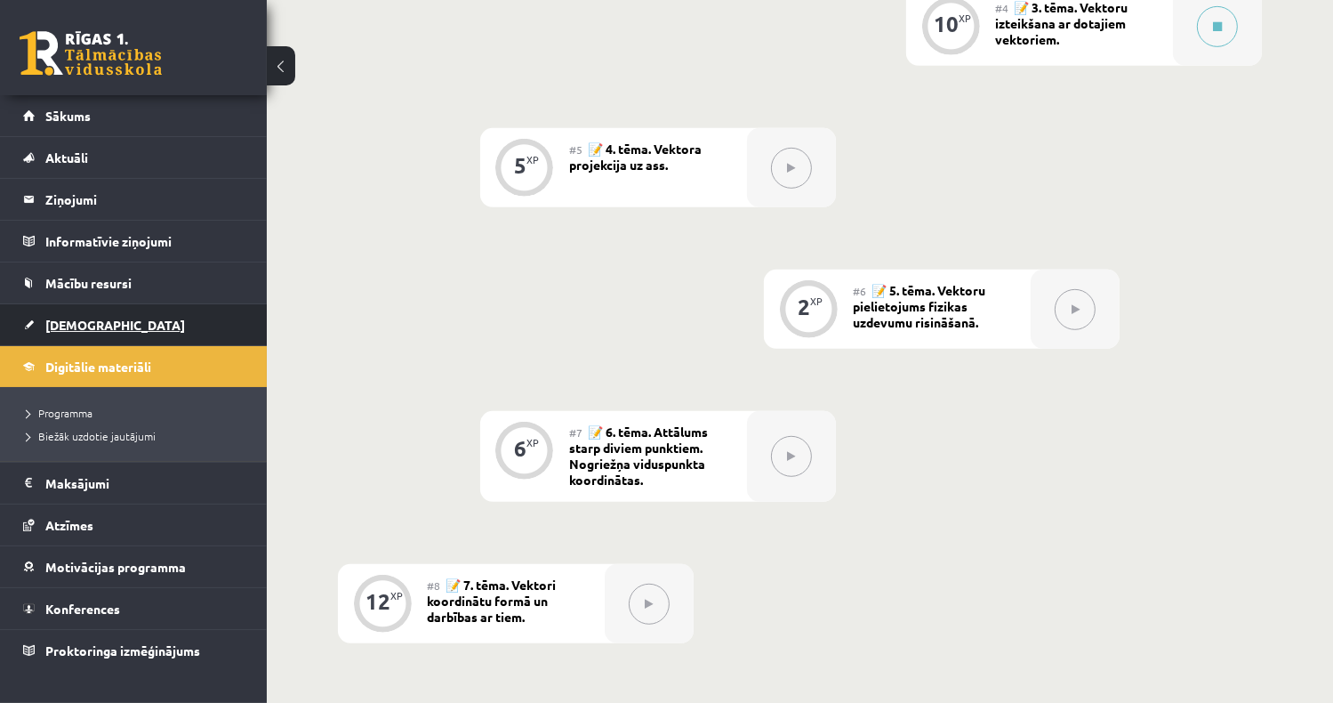
click at [111, 328] on link "[DEMOGRAPHIC_DATA]" at bounding box center [133, 324] width 221 height 41
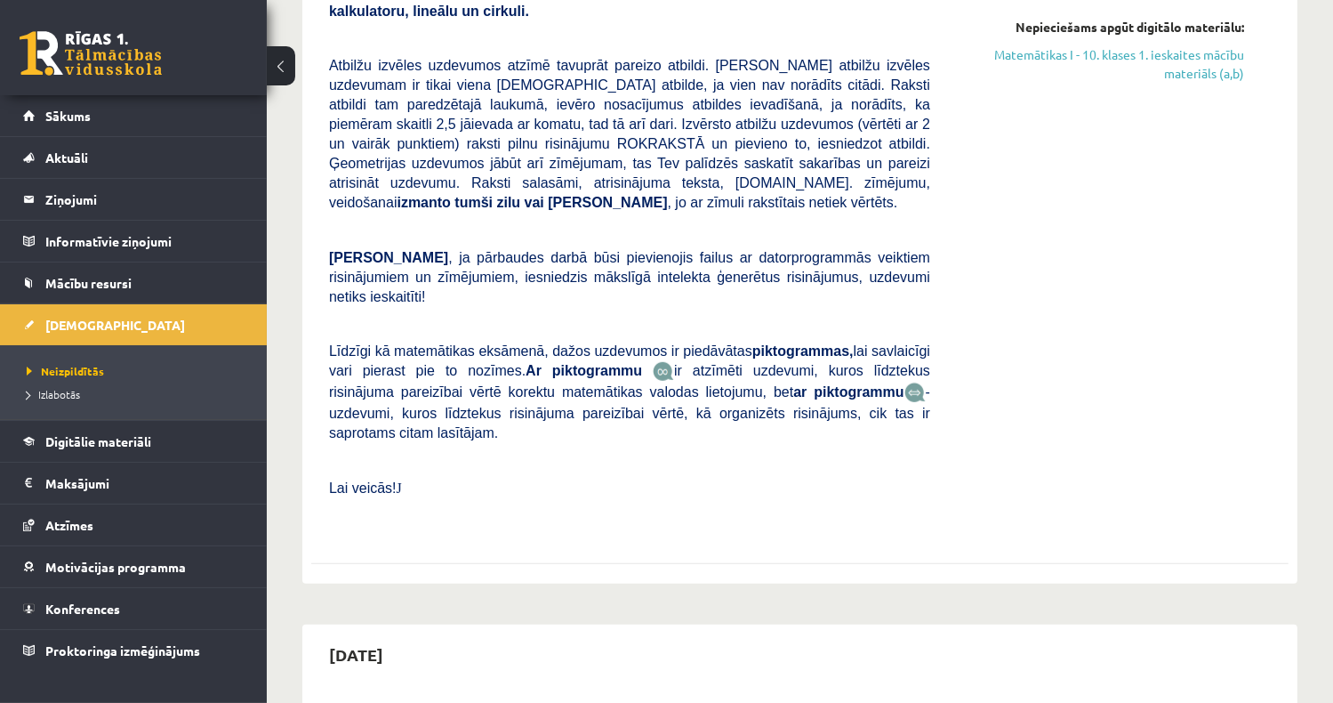
scroll to position [890, 0]
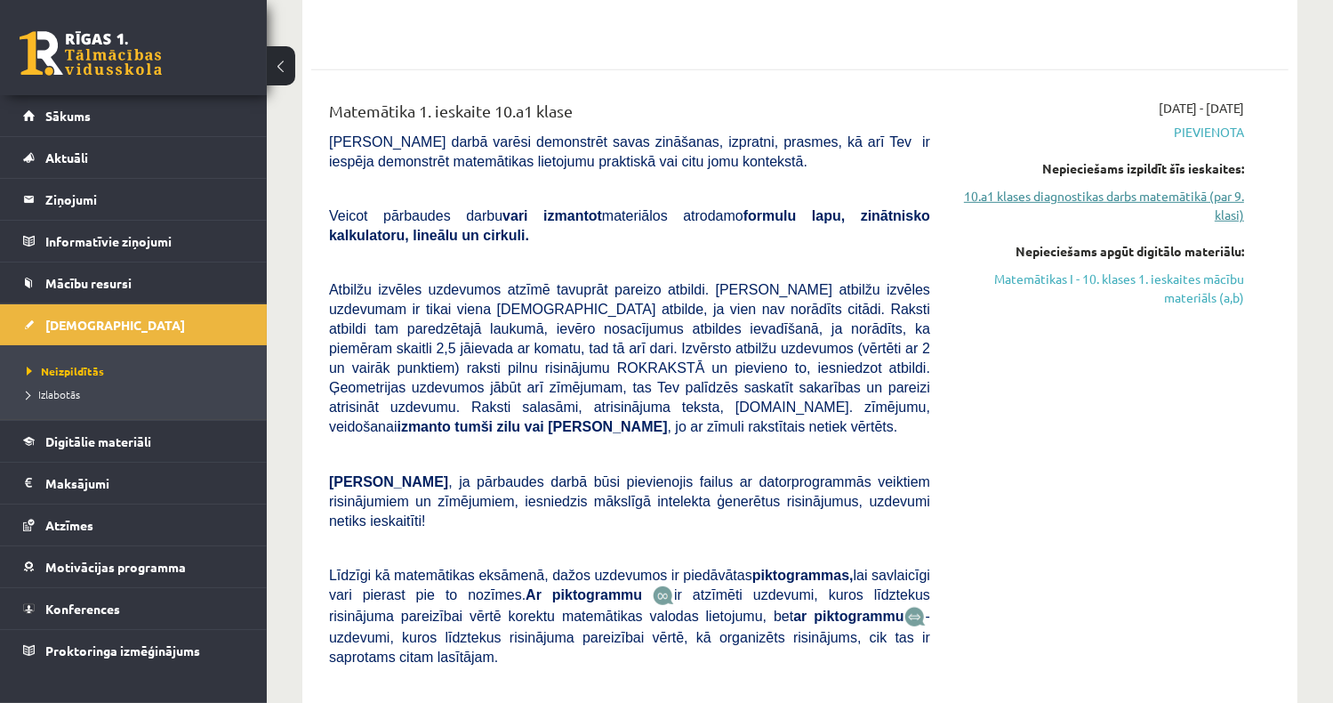
click at [1124, 203] on link "10.a1 klases diagnostikas darbs matemātikā (par 9. klasi)" at bounding box center [1100, 205] width 287 height 37
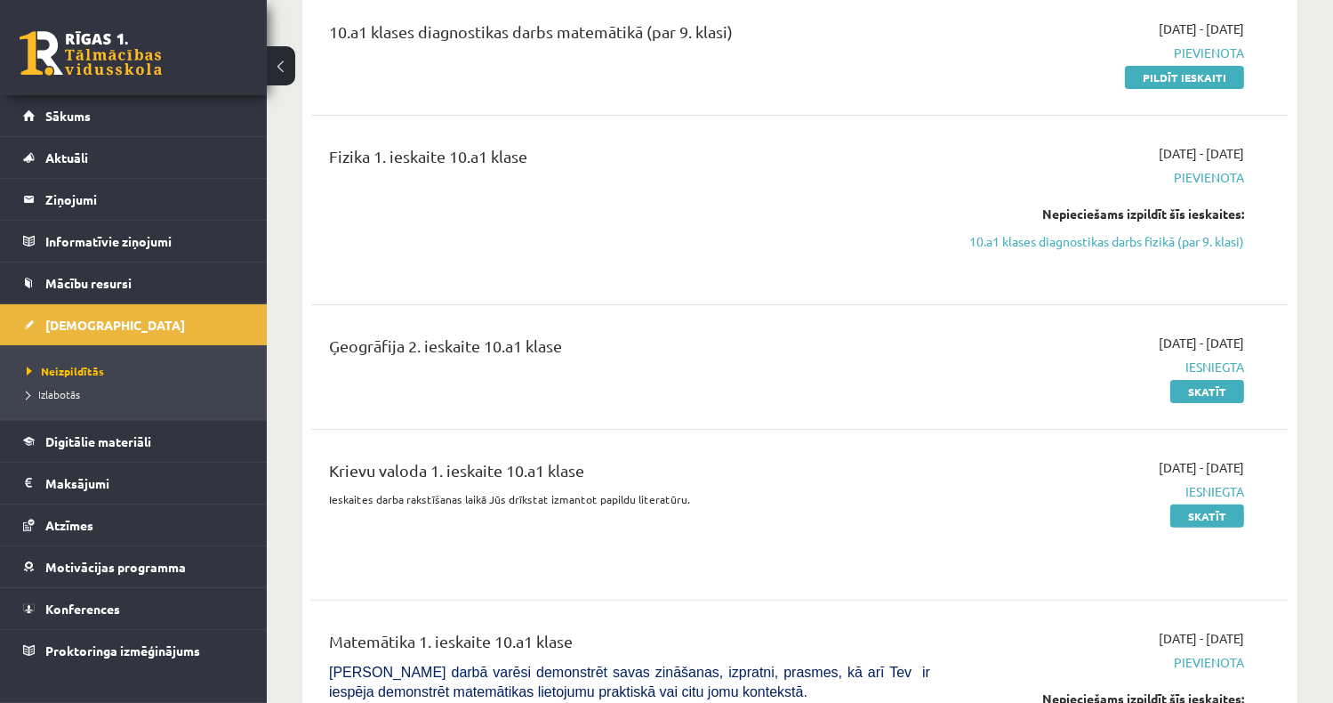
scroll to position [271, 0]
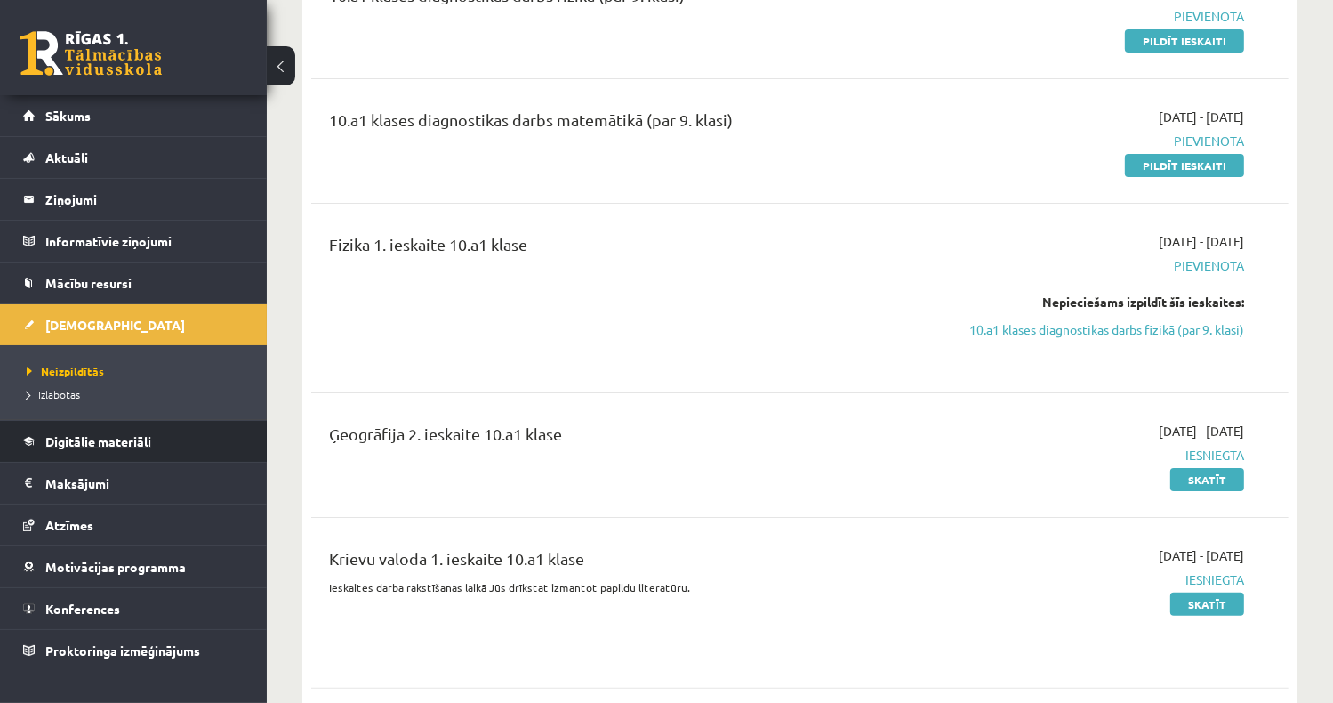
click at [153, 439] on link "Digitālie materiāli" at bounding box center [133, 441] width 221 height 41
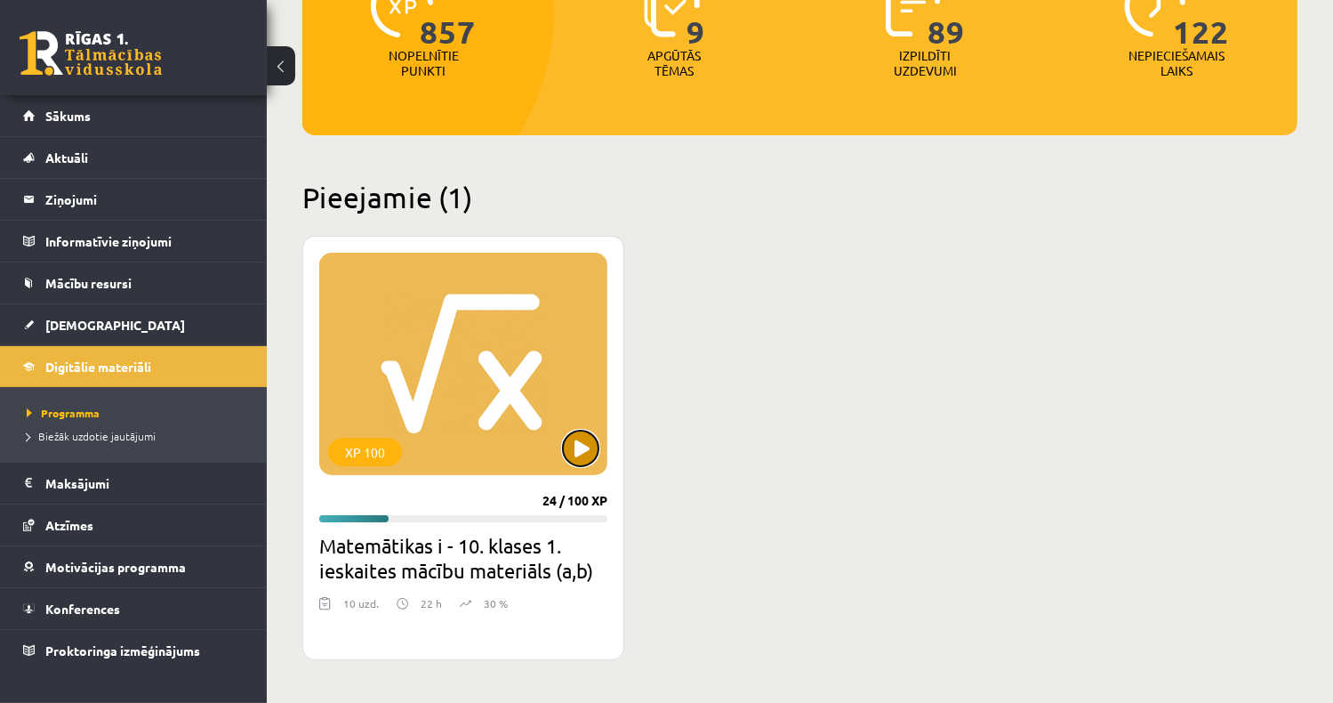
click at [586, 441] on button at bounding box center [581, 449] width 36 height 36
click at [470, 391] on div "XP 100" at bounding box center [463, 364] width 288 height 222
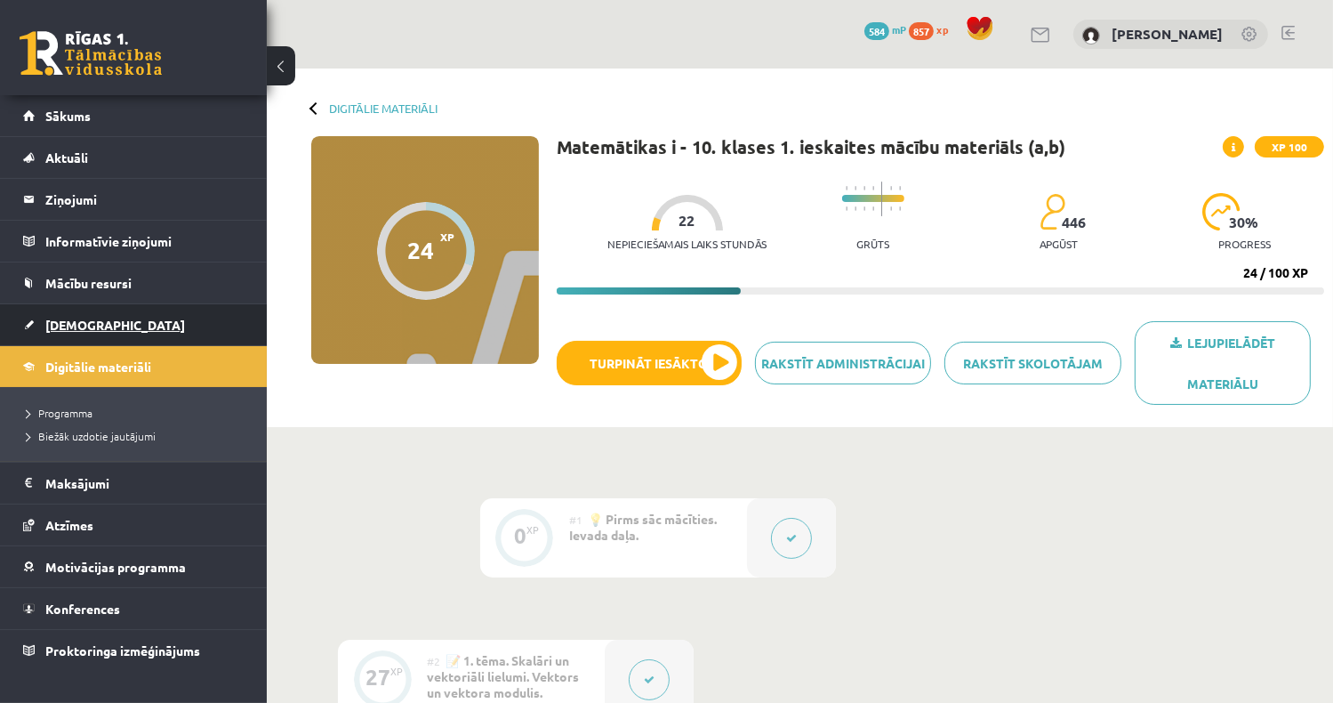
click at [89, 321] on span "[DEMOGRAPHIC_DATA]" at bounding box center [115, 325] width 140 height 16
